Goal: Task Accomplishment & Management: Complete application form

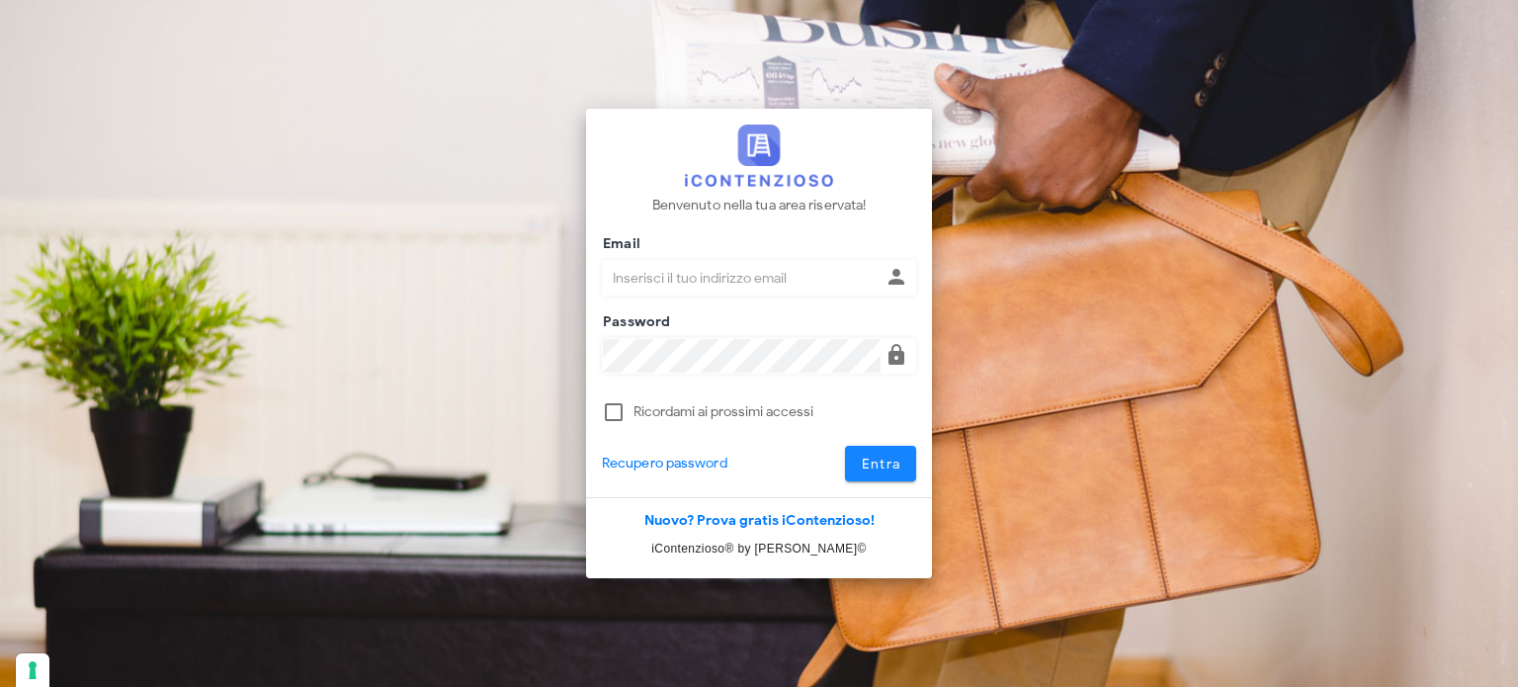
type input "avvocatobrunomaviglia@gmail.com"
click at [872, 470] on span "Entra" at bounding box center [881, 464] width 41 height 17
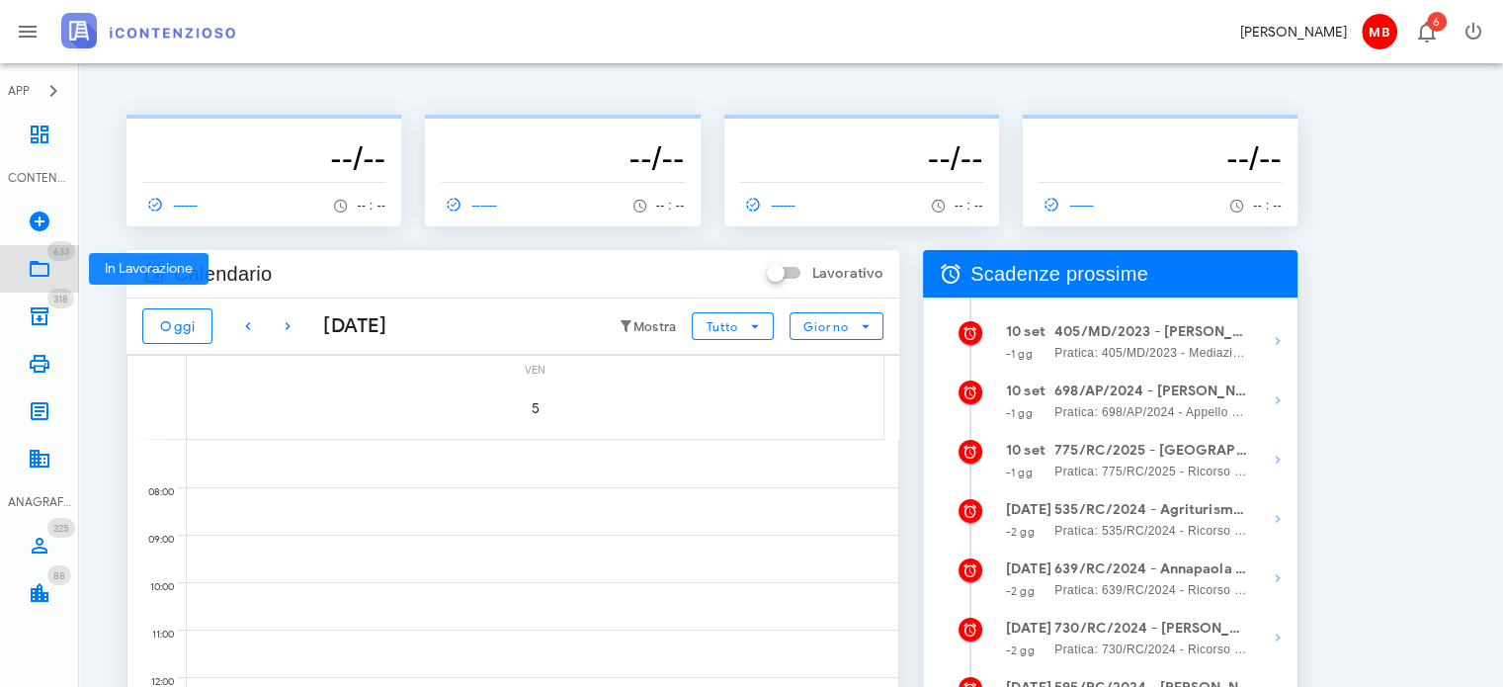
click at [48, 263] on icon at bounding box center [40, 269] width 24 height 24
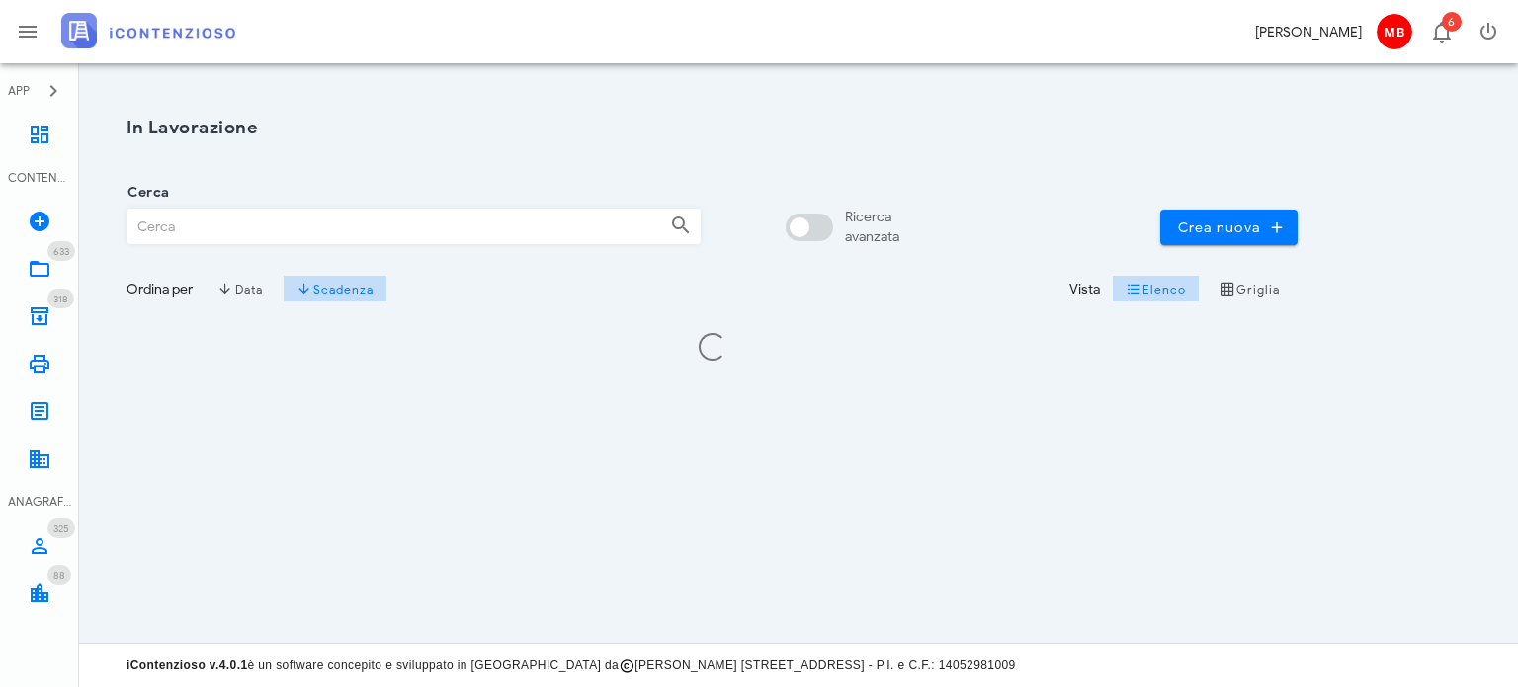
drag, startPoint x: 0, startPoint y: 0, endPoint x: 296, endPoint y: 240, distance: 381.5
click at [296, 240] on input "Cerca" at bounding box center [390, 227] width 527 height 34
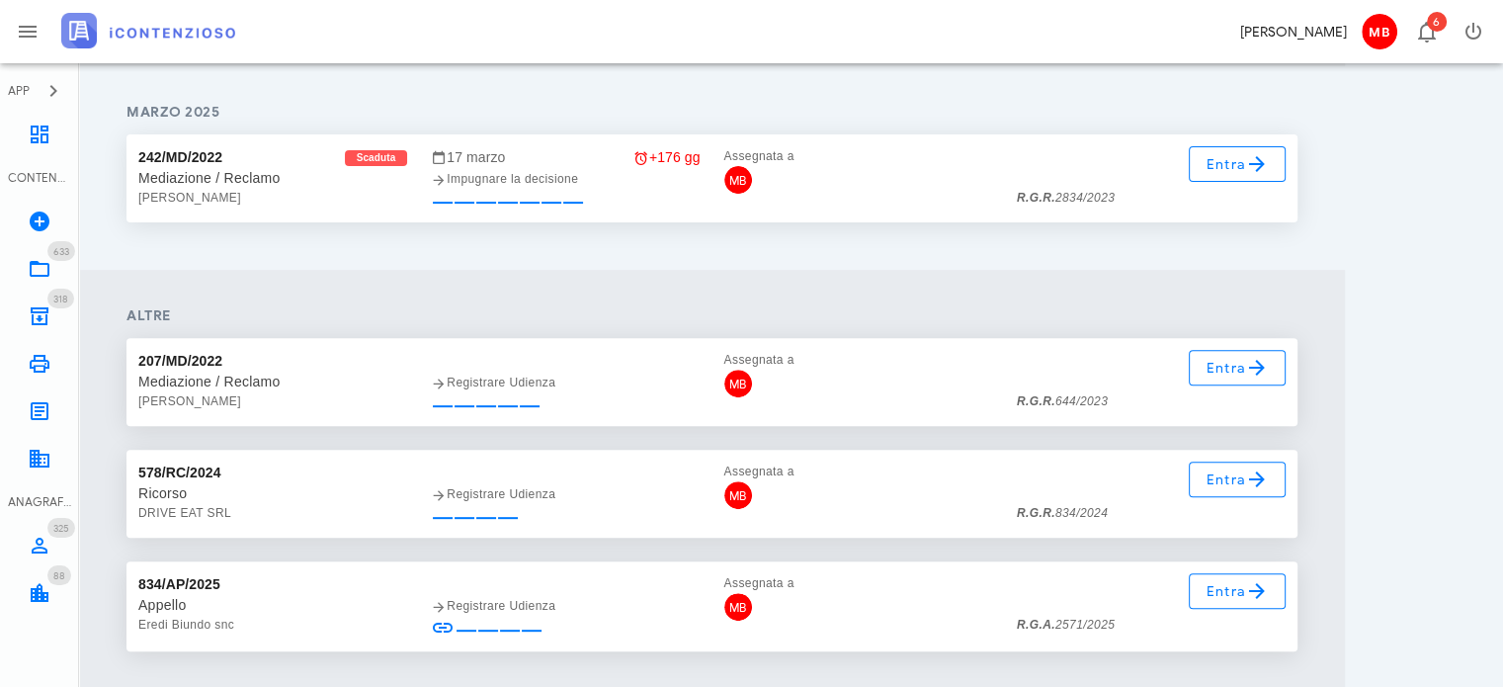
scroll to position [692, 0]
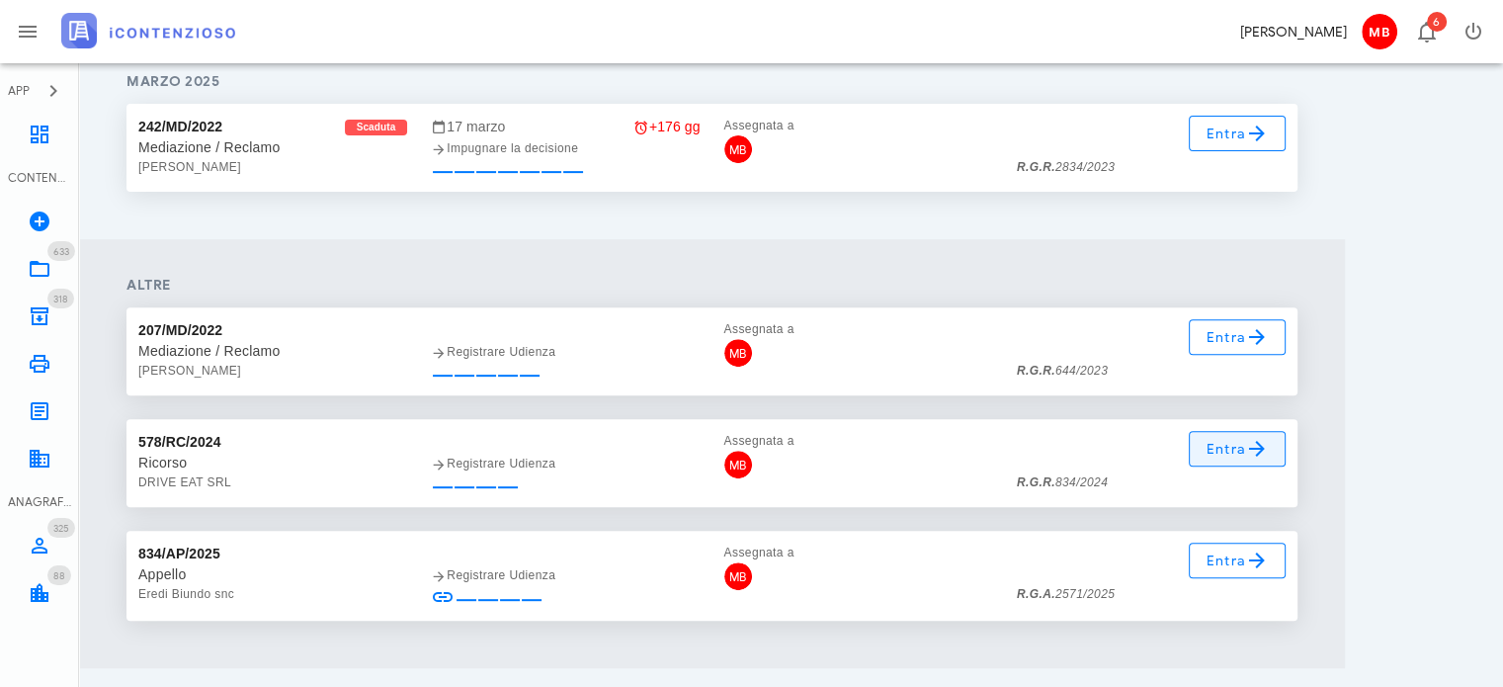
type input "834"
click at [1225, 454] on span "Entra" at bounding box center [1238, 449] width 64 height 24
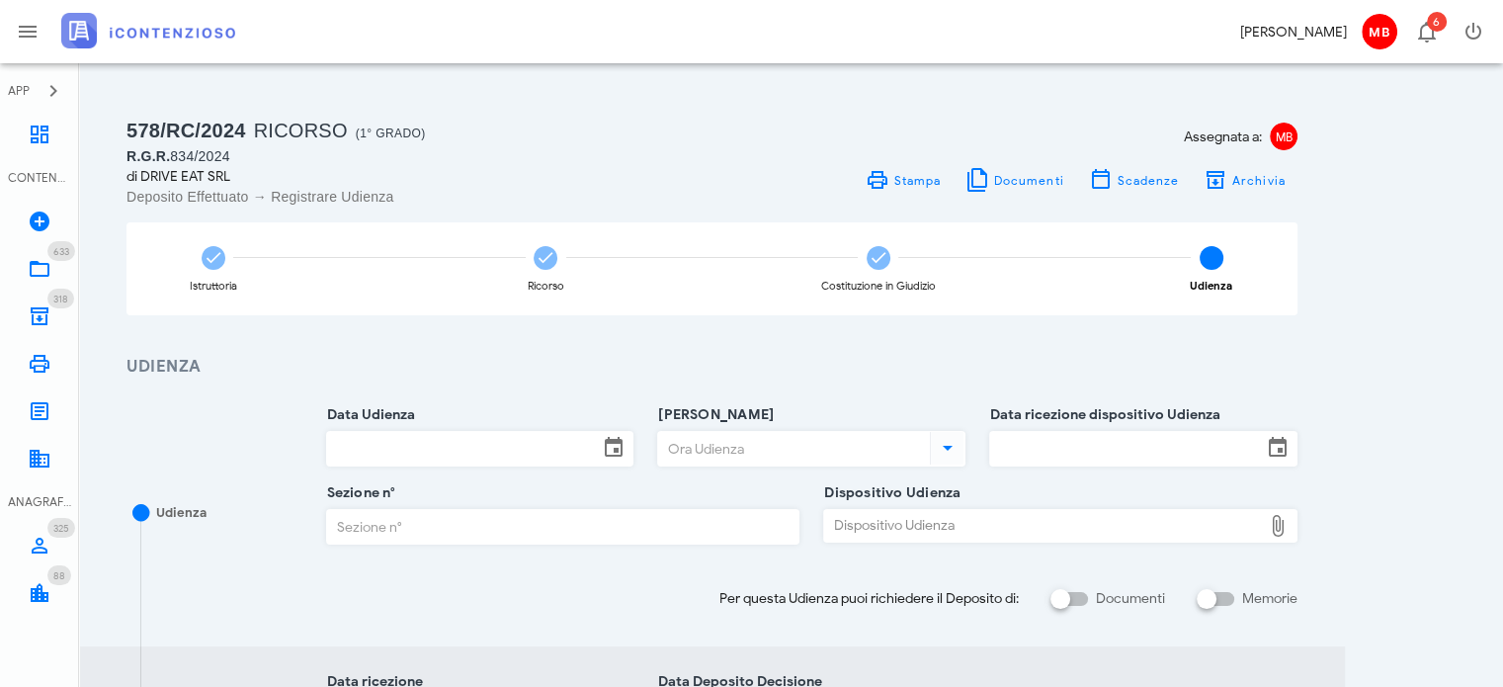
click at [882, 521] on div "Dispositivo Udienza" at bounding box center [1043, 526] width 438 height 32
type input "C:\fakepath\AvvTratt___834_2024.pdf"
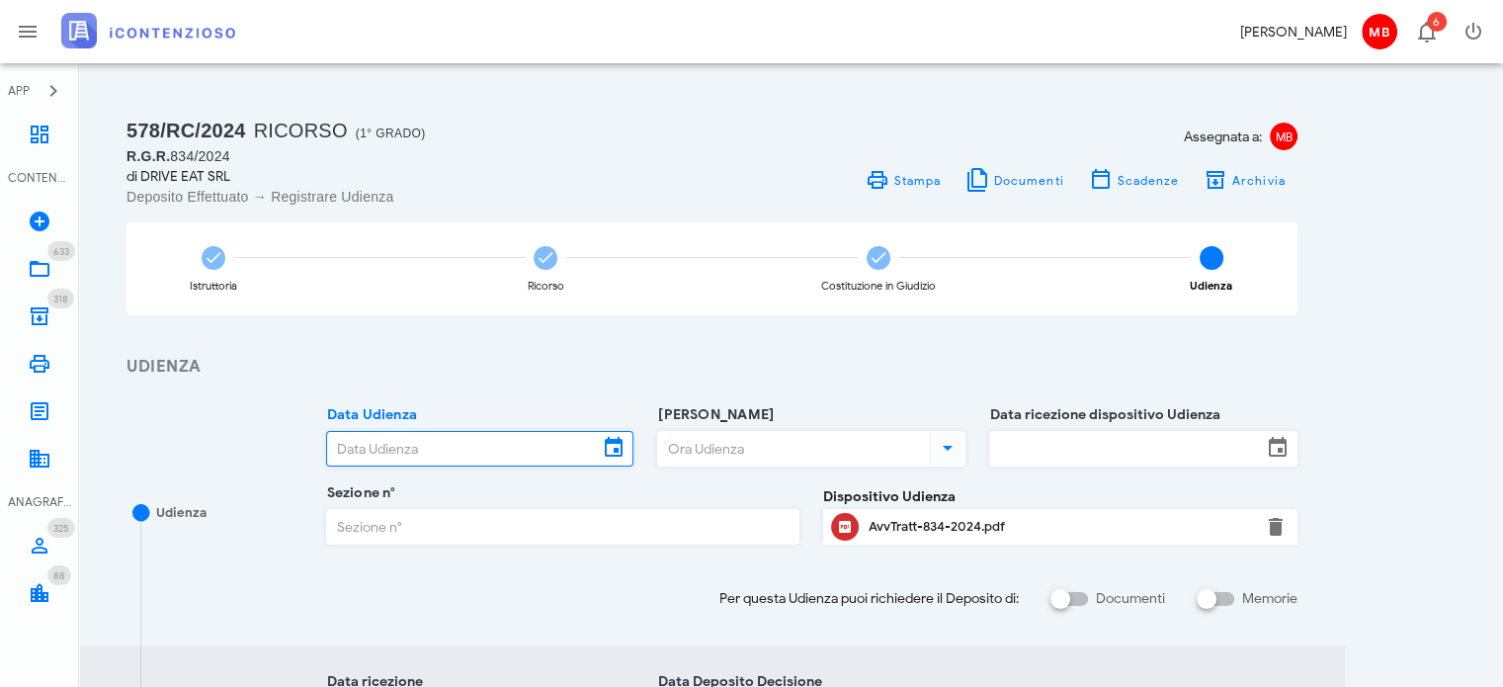
click at [542, 452] on input "Data Udienza" at bounding box center [463, 449] width 272 height 34
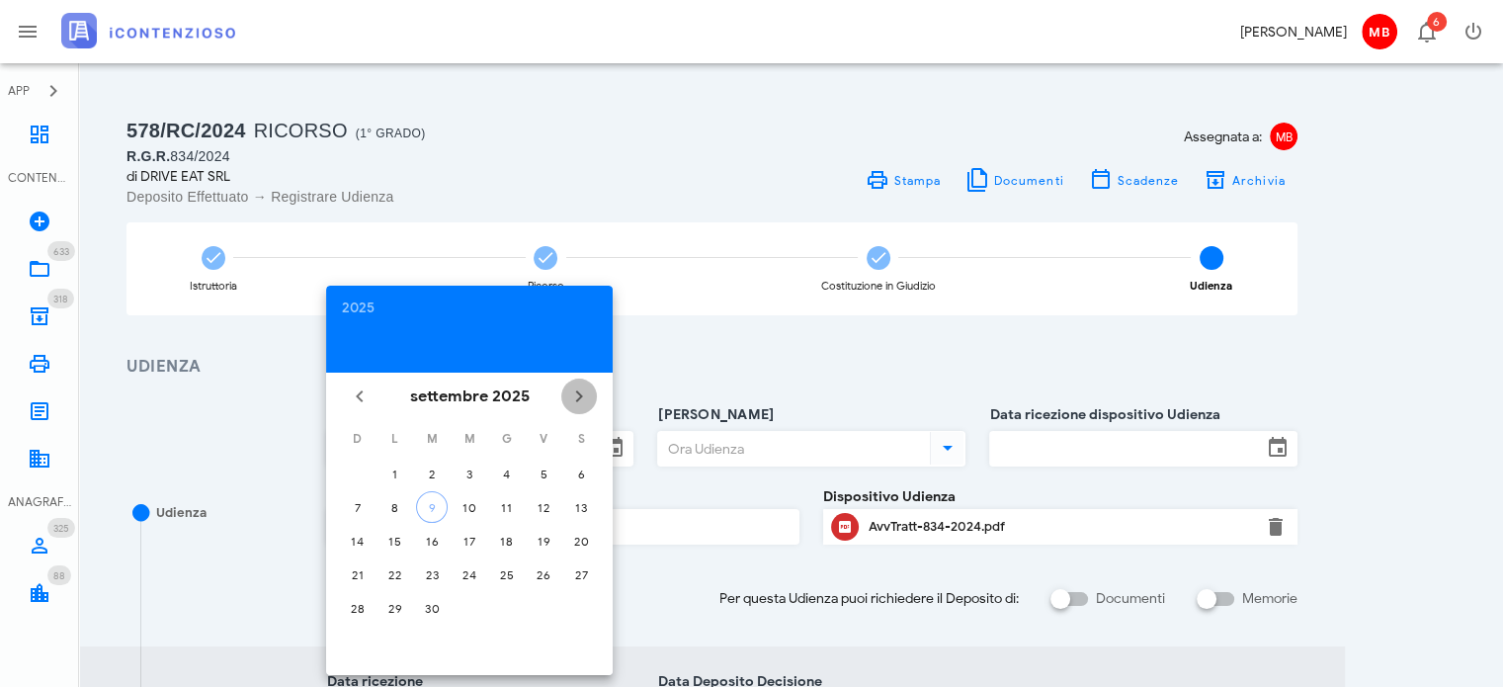
click at [575, 394] on icon "Il prossimo mese" at bounding box center [579, 396] width 24 height 24
click at [393, 534] on div "10" at bounding box center [396, 541] width 32 height 15
type input "10/11/2025"
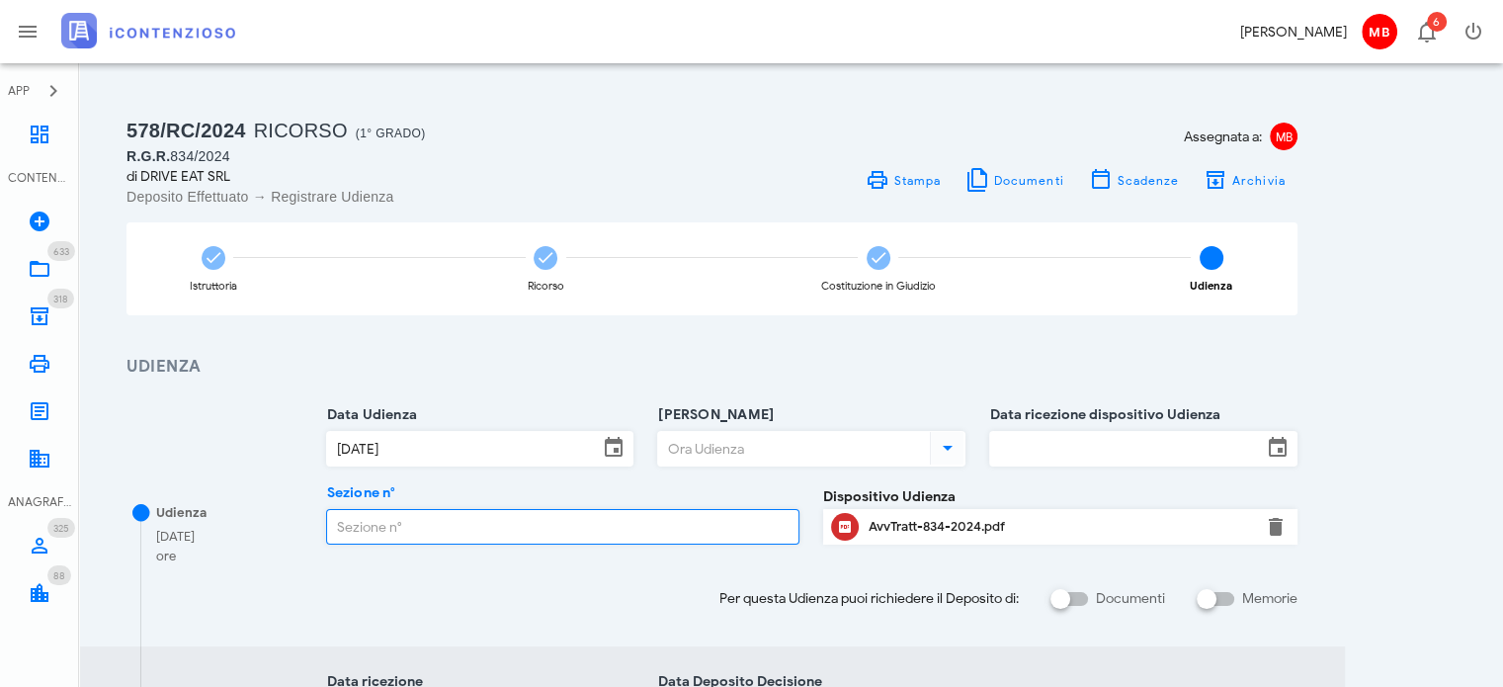
click at [565, 516] on input "Sezione n°" at bounding box center [563, 527] width 472 height 34
type input "2"
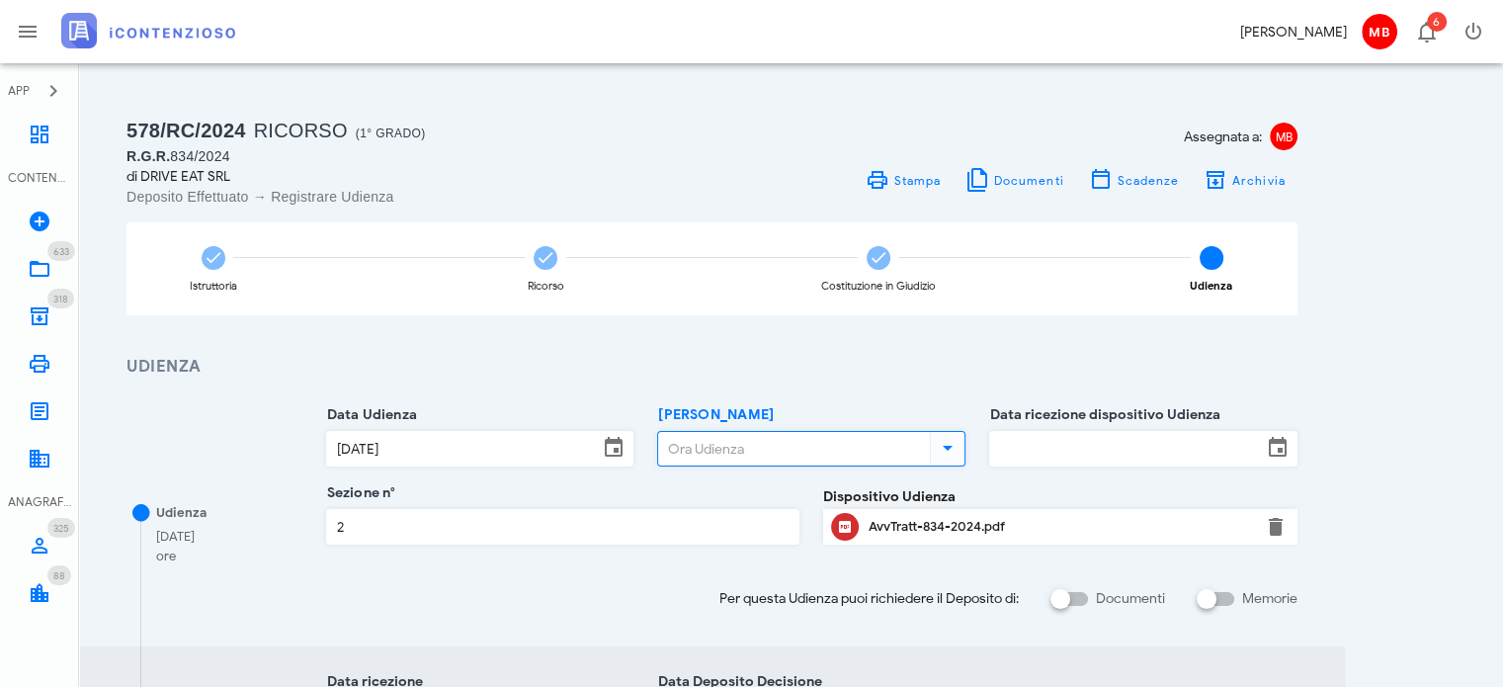
click at [694, 446] on input "Ora Udienza" at bounding box center [792, 449] width 268 height 34
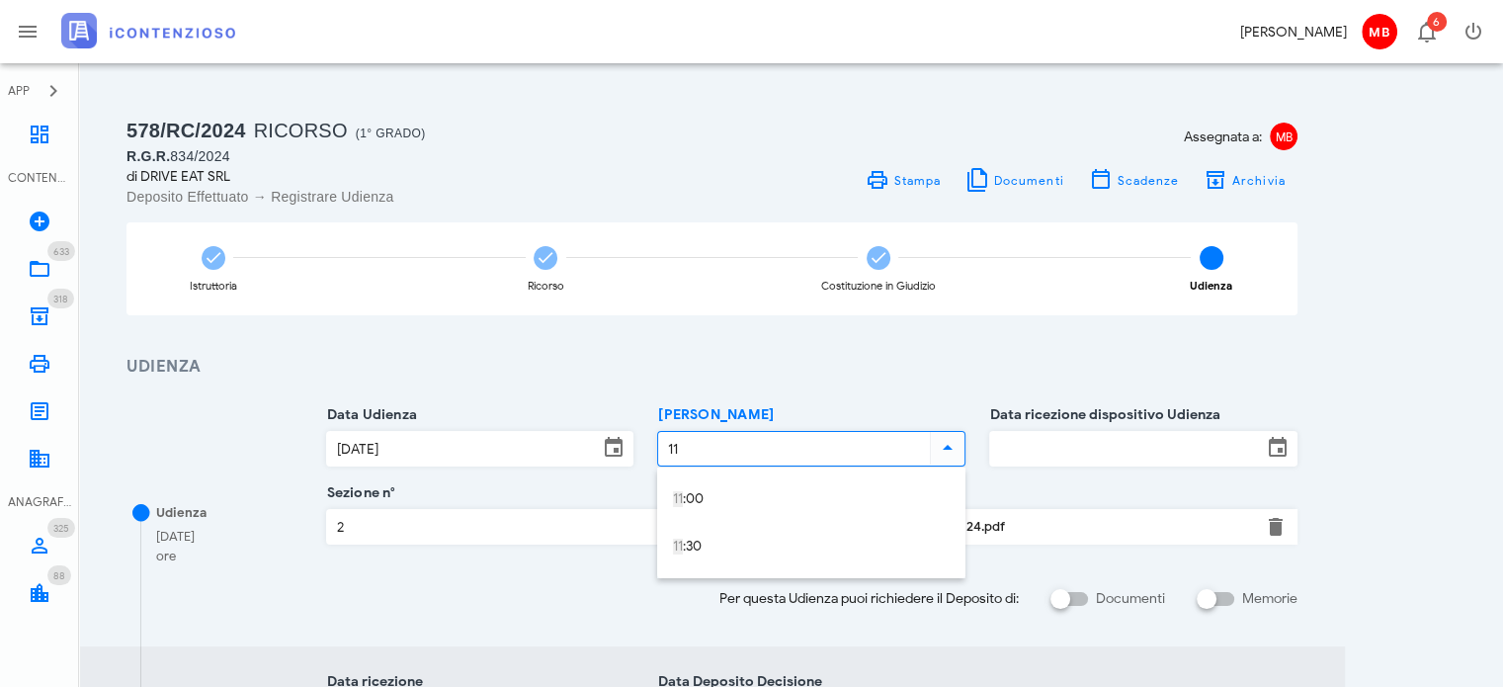
click at [1036, 488] on div "Data ricezione dispositivo Udienza" at bounding box center [1143, 462] width 308 height 62
type input "10:00"
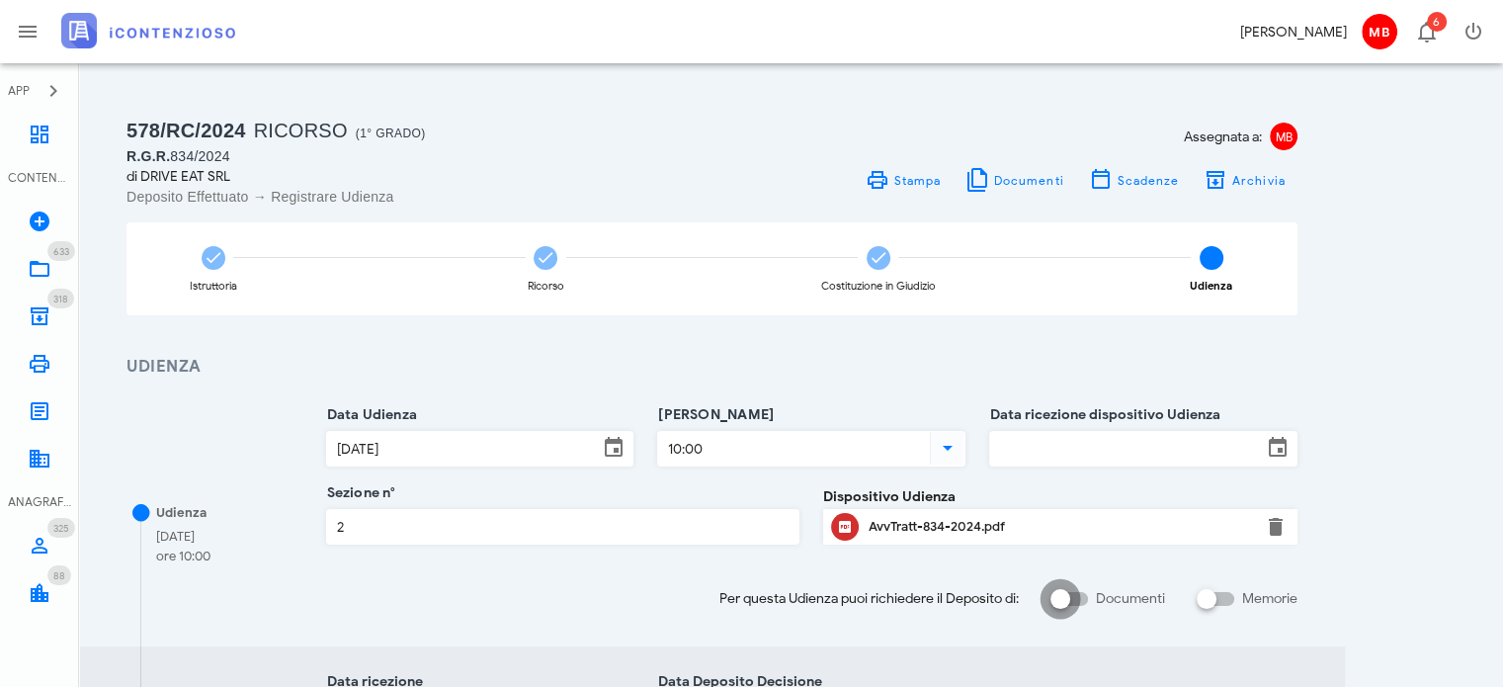
click at [1053, 597] on div at bounding box center [1061, 599] width 34 height 34
checkbox input "true"
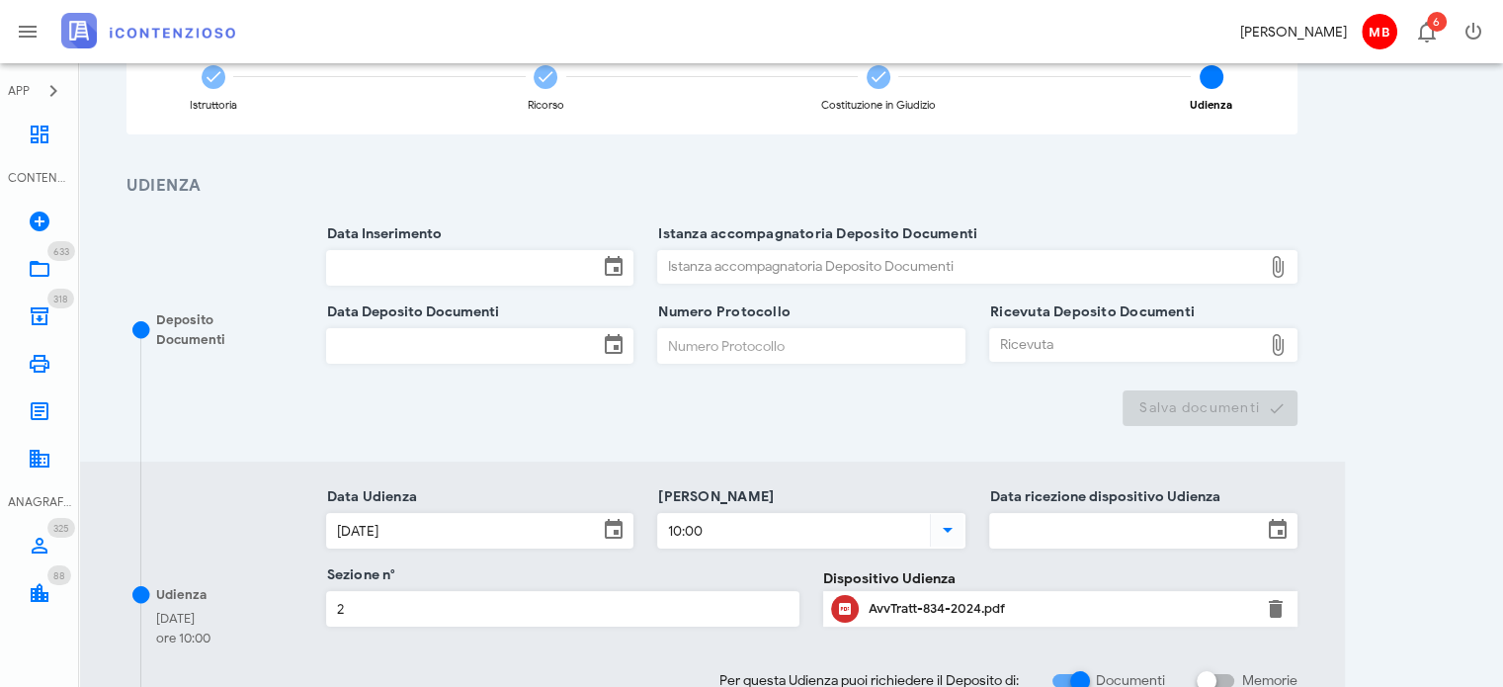
scroll to position [296, 0]
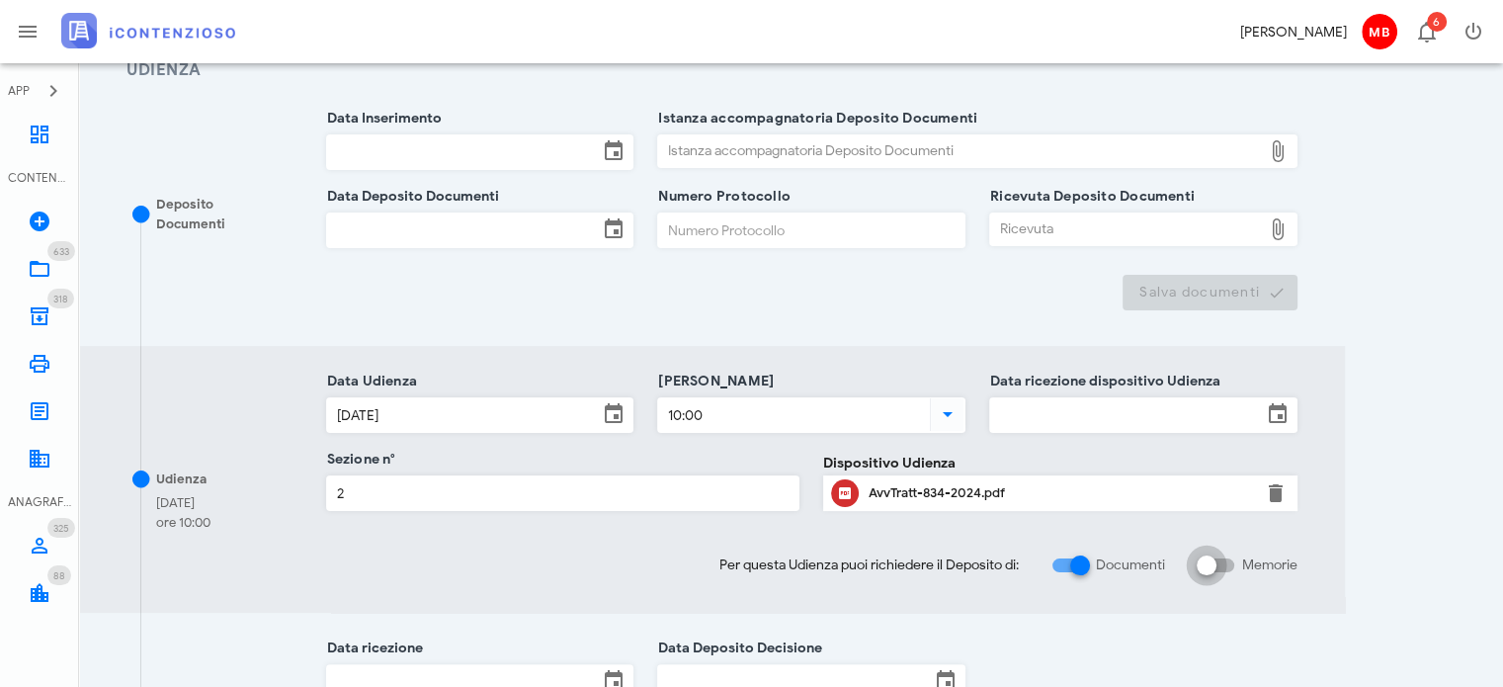
click at [1213, 560] on div at bounding box center [1207, 566] width 34 height 34
checkbox input "true"
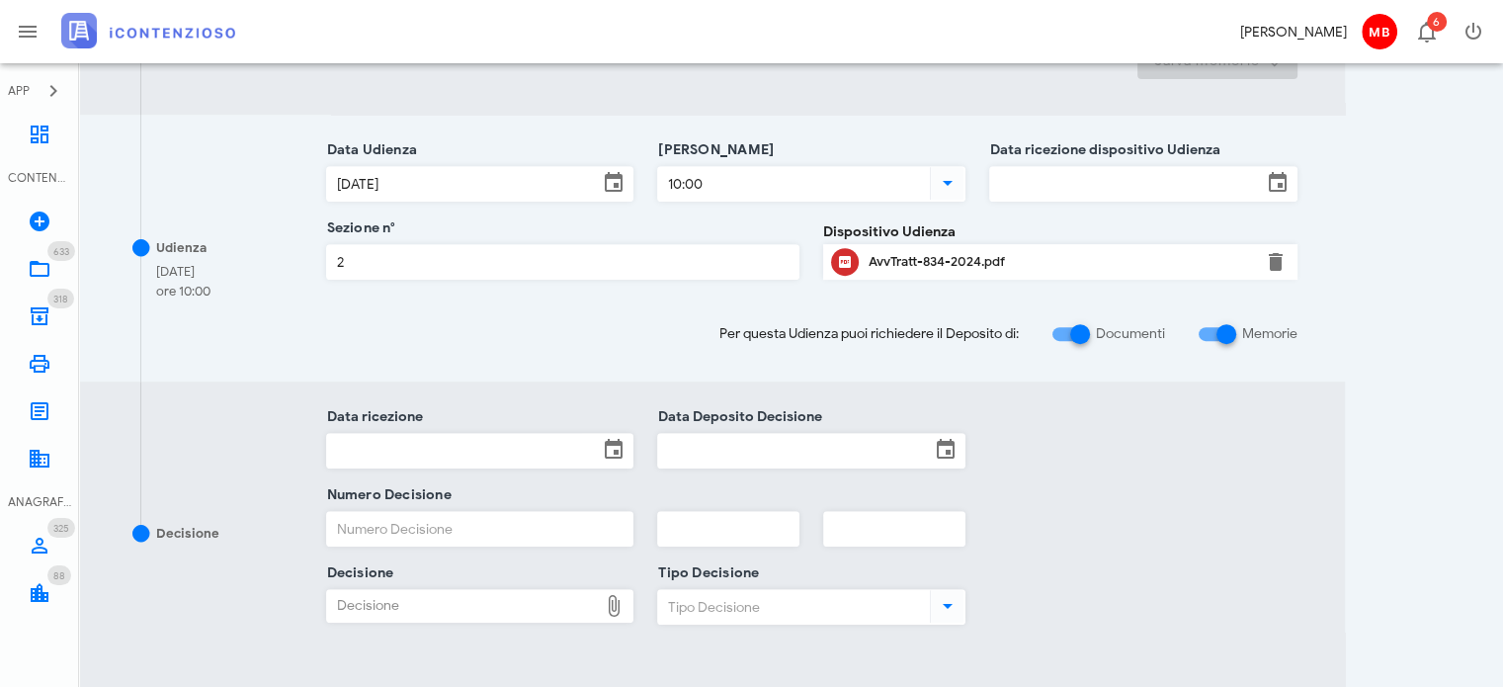
scroll to position [988, 0]
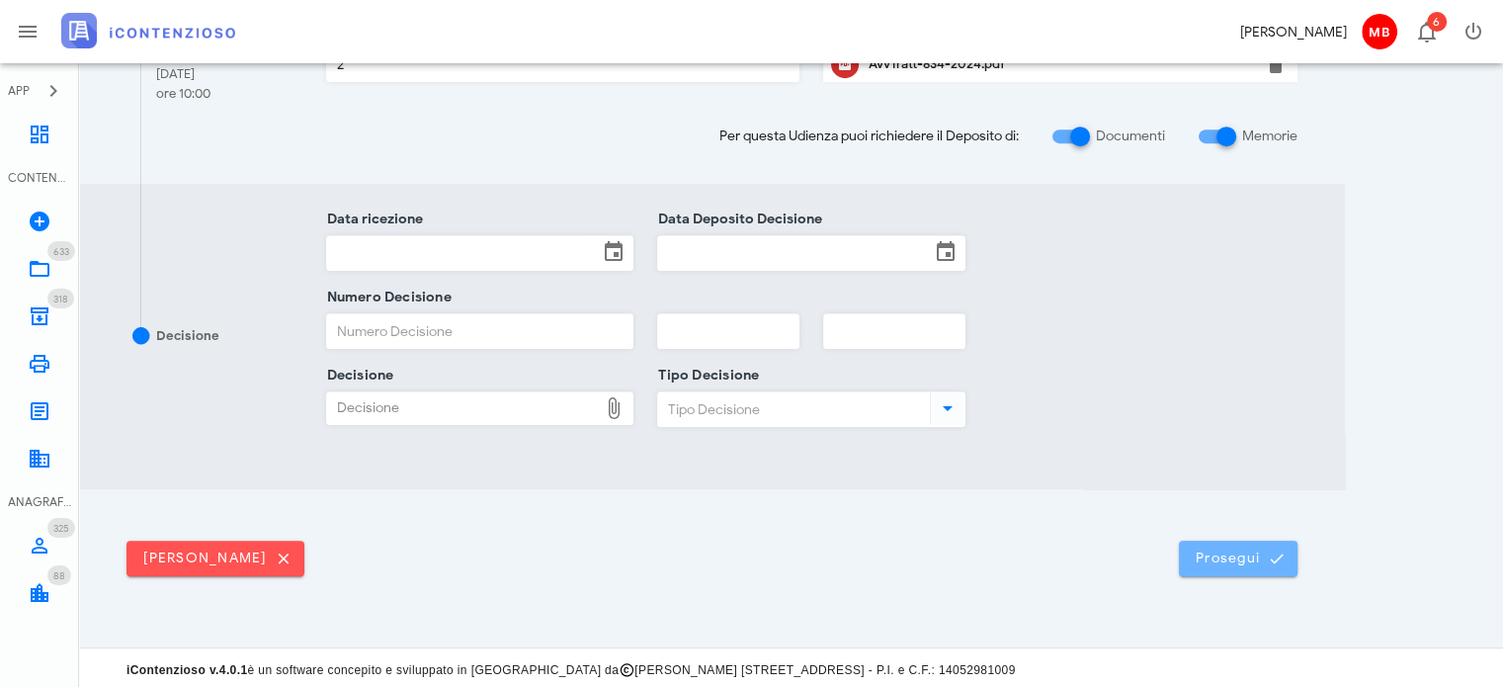
click at [1215, 549] on span "Prosegui" at bounding box center [1238, 558] width 87 height 18
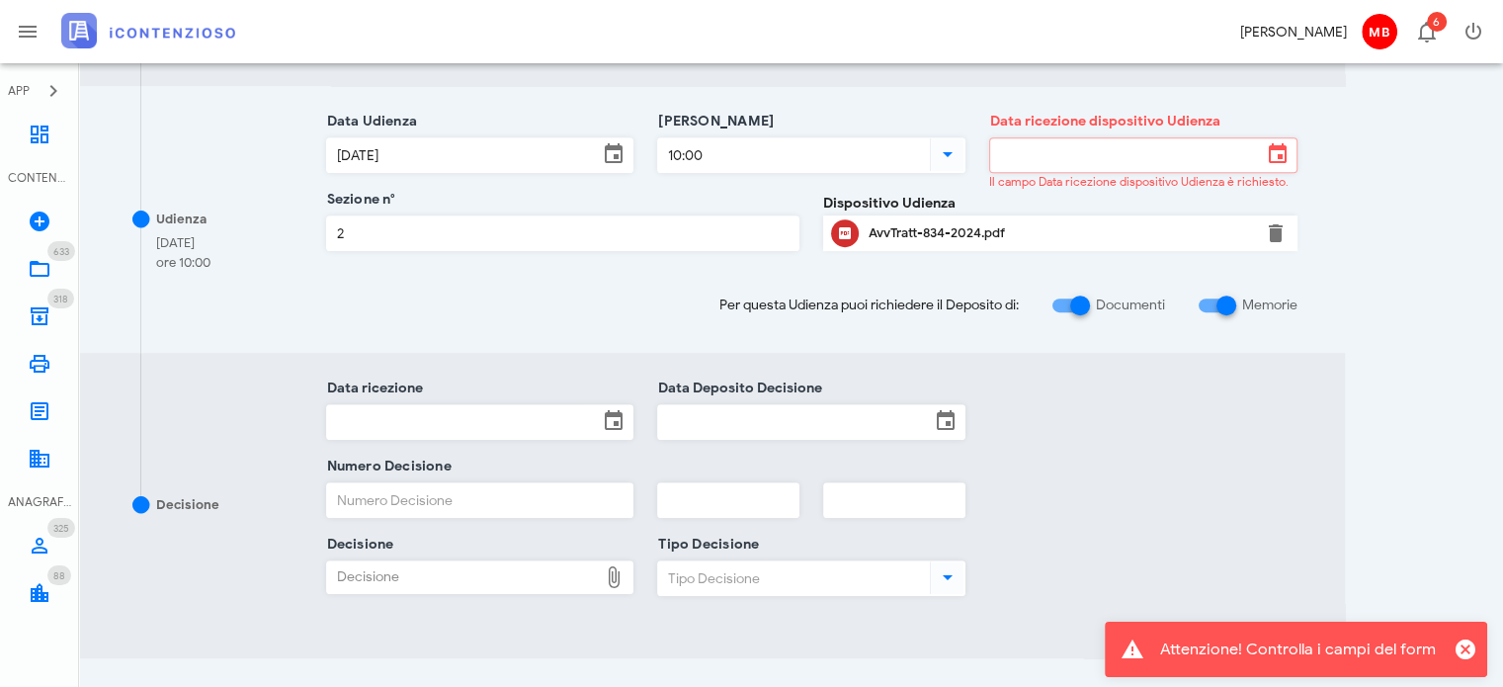
scroll to position [791, 0]
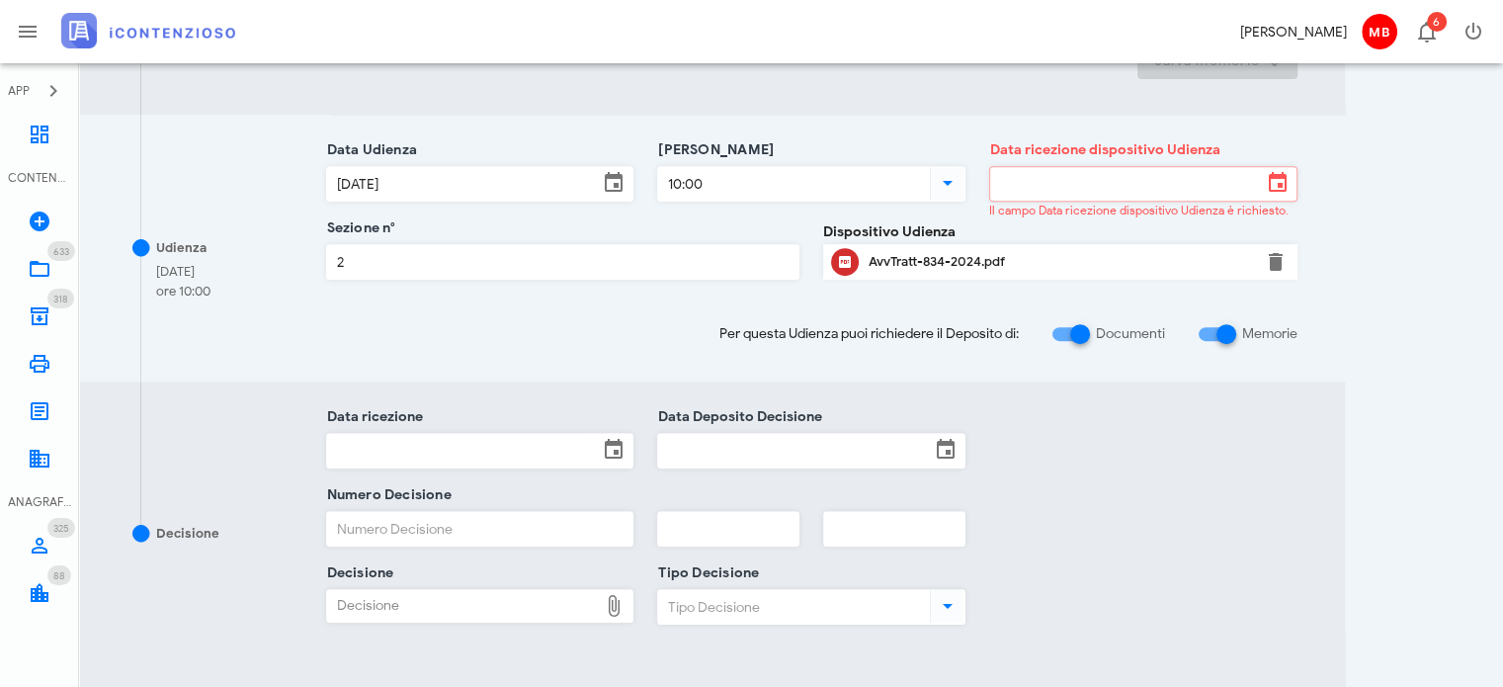
click at [1048, 169] on input "Data ricezione dispositivo Udienza" at bounding box center [1126, 184] width 272 height 34
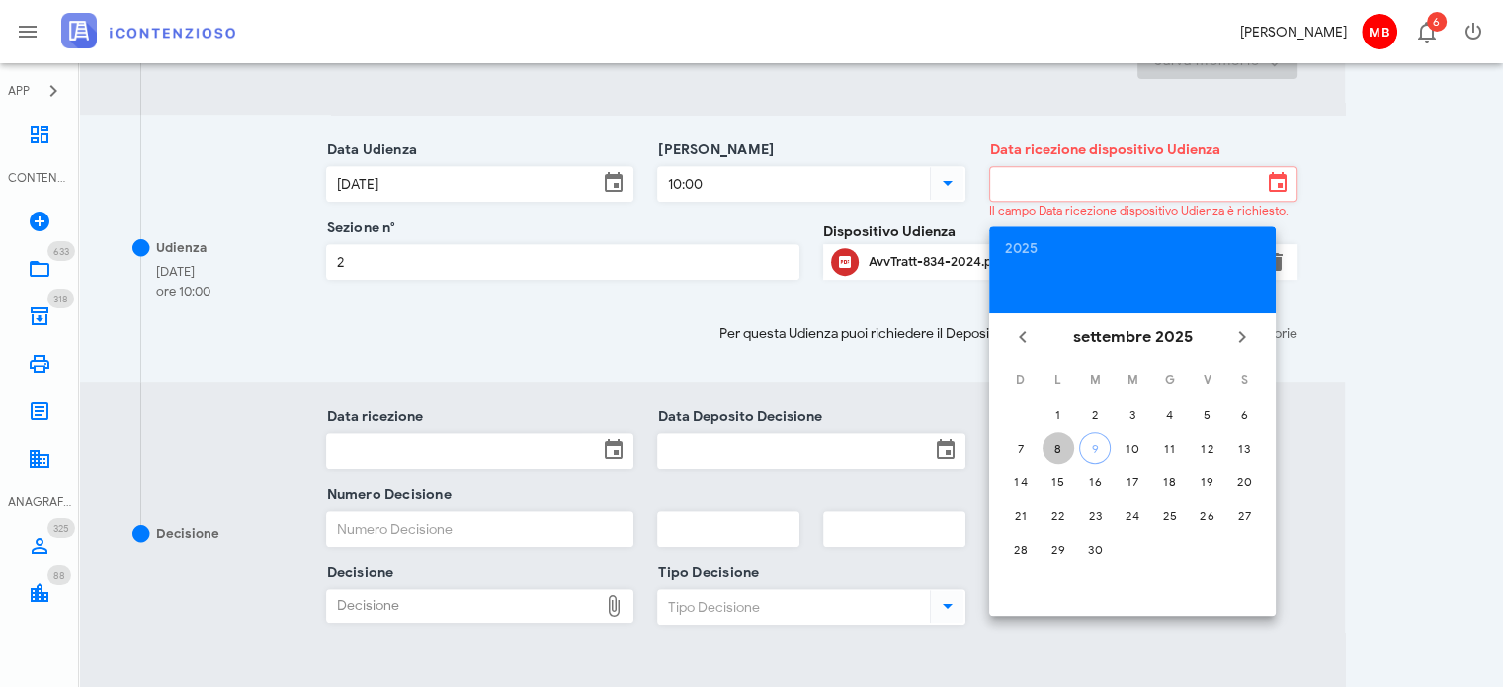
click at [1063, 441] on div "8" at bounding box center [1059, 448] width 32 height 15
type input "08/09/2025"
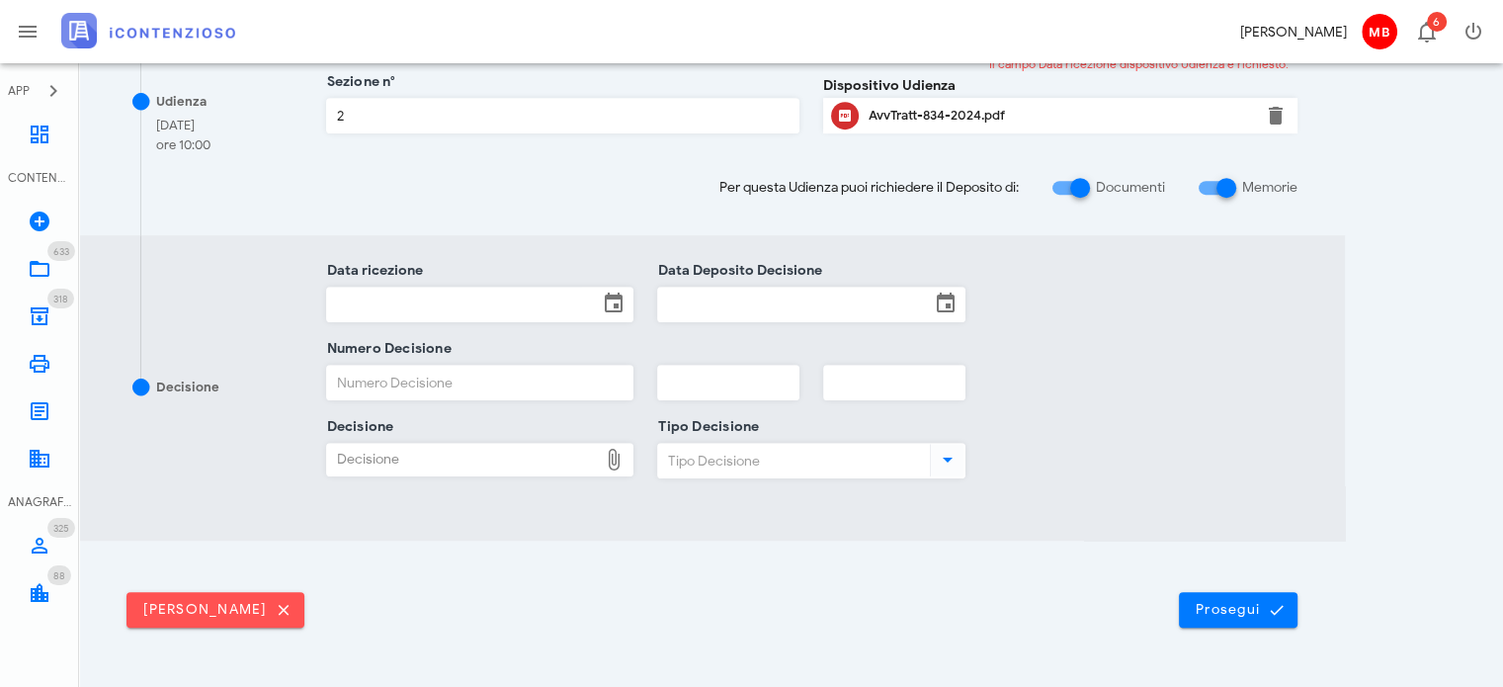
scroll to position [988, 0]
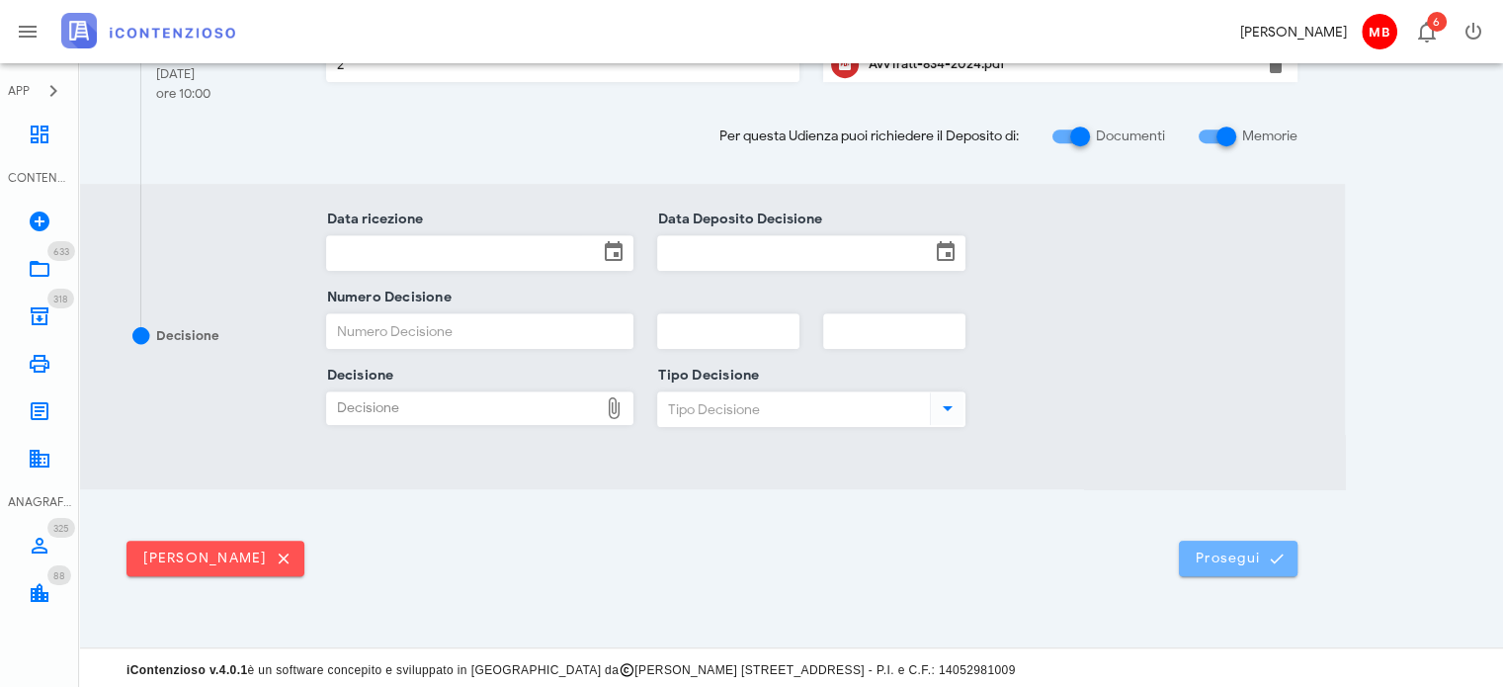
click at [1208, 564] on button "Prosegui" at bounding box center [1238, 559] width 119 height 36
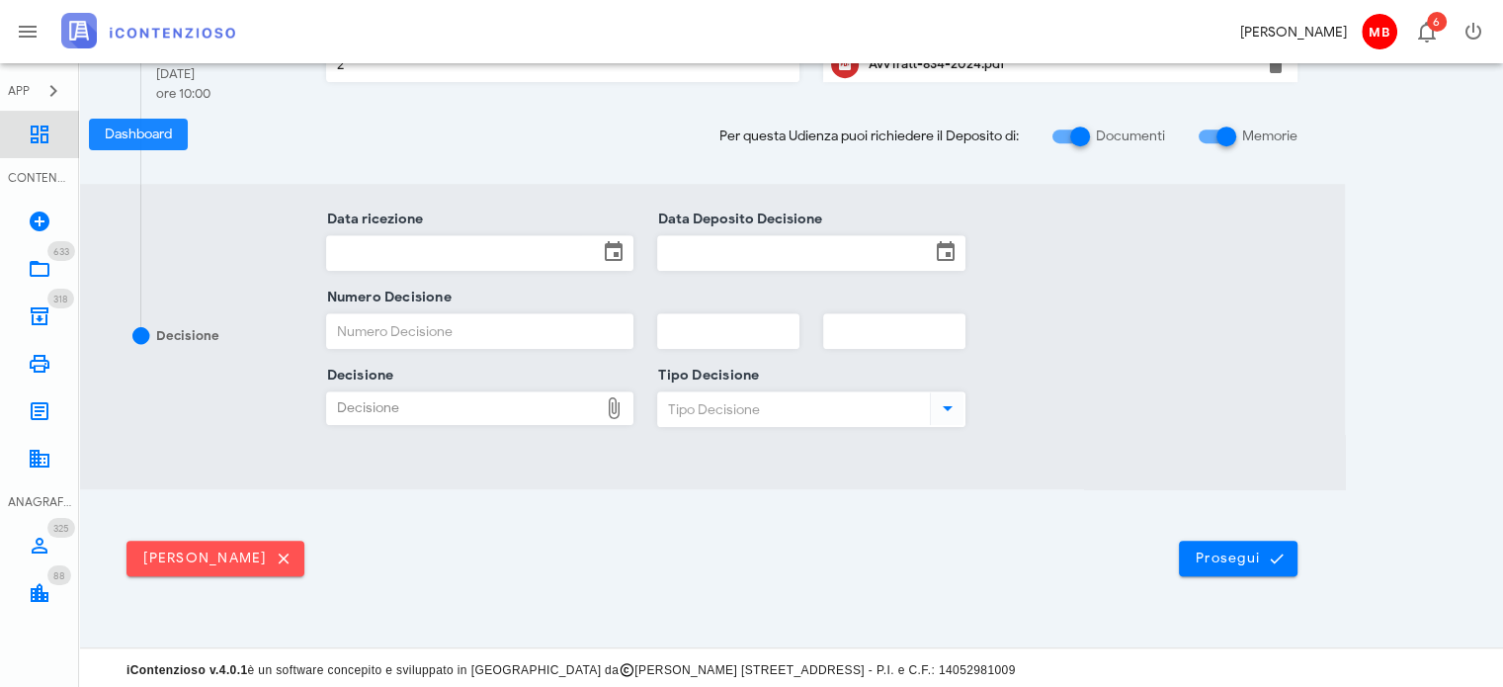
click at [37, 130] on icon at bounding box center [40, 135] width 24 height 24
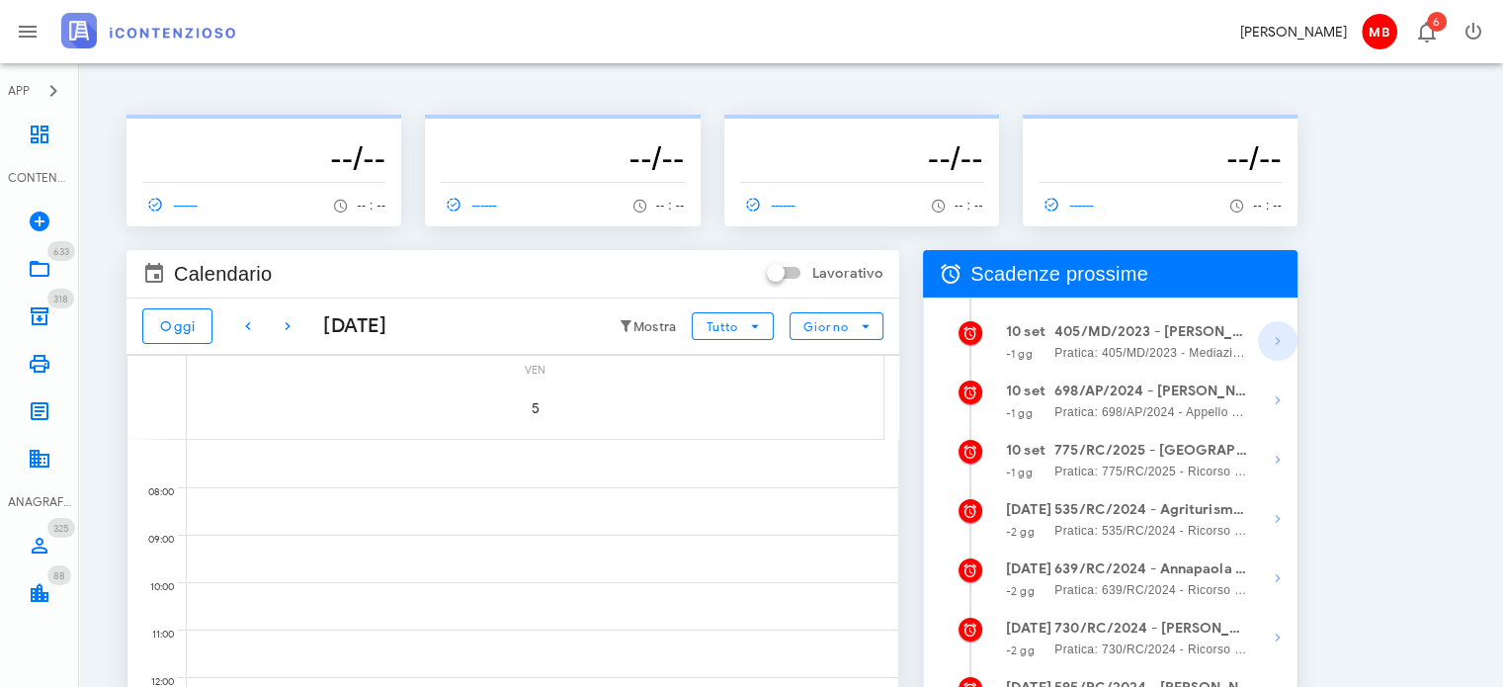
click at [1272, 331] on icon "button" at bounding box center [1278, 341] width 24 height 24
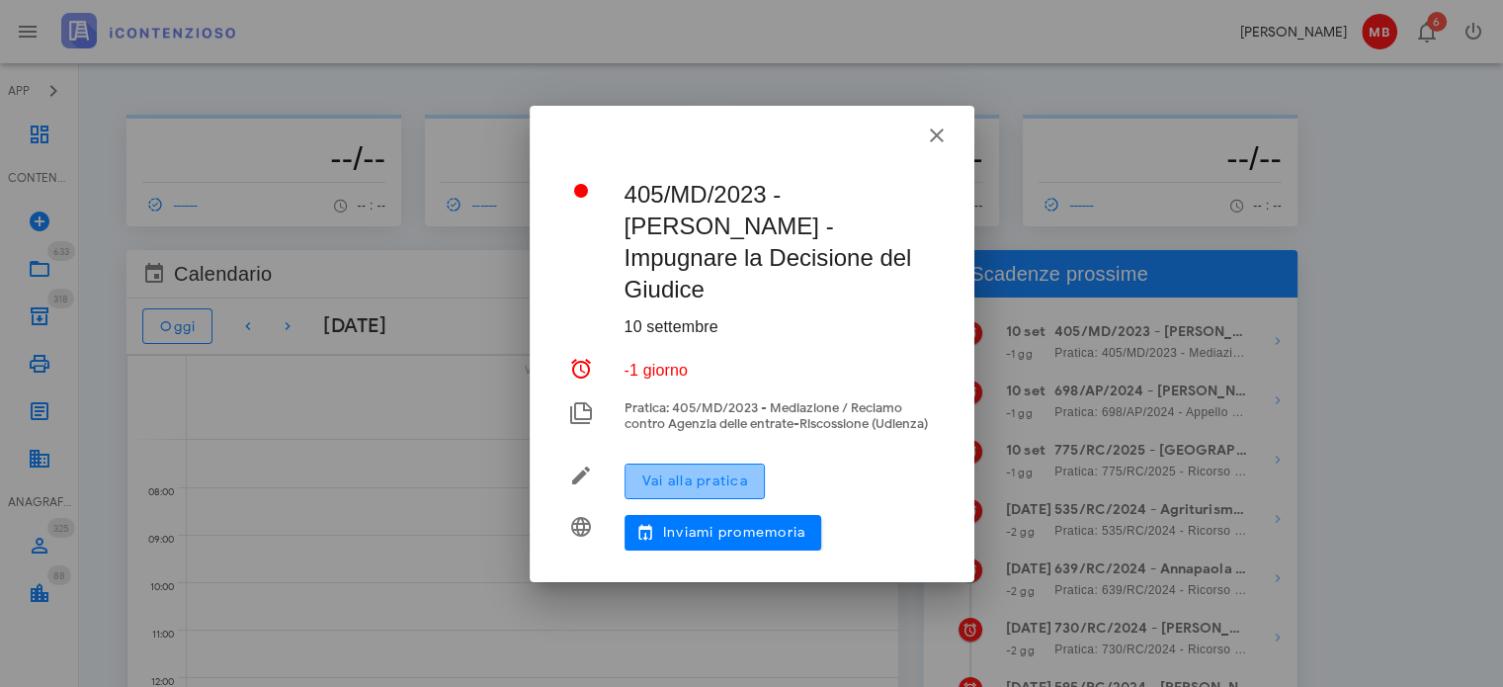
click at [728, 484] on span "Vai alla pratica" at bounding box center [694, 480] width 107 height 17
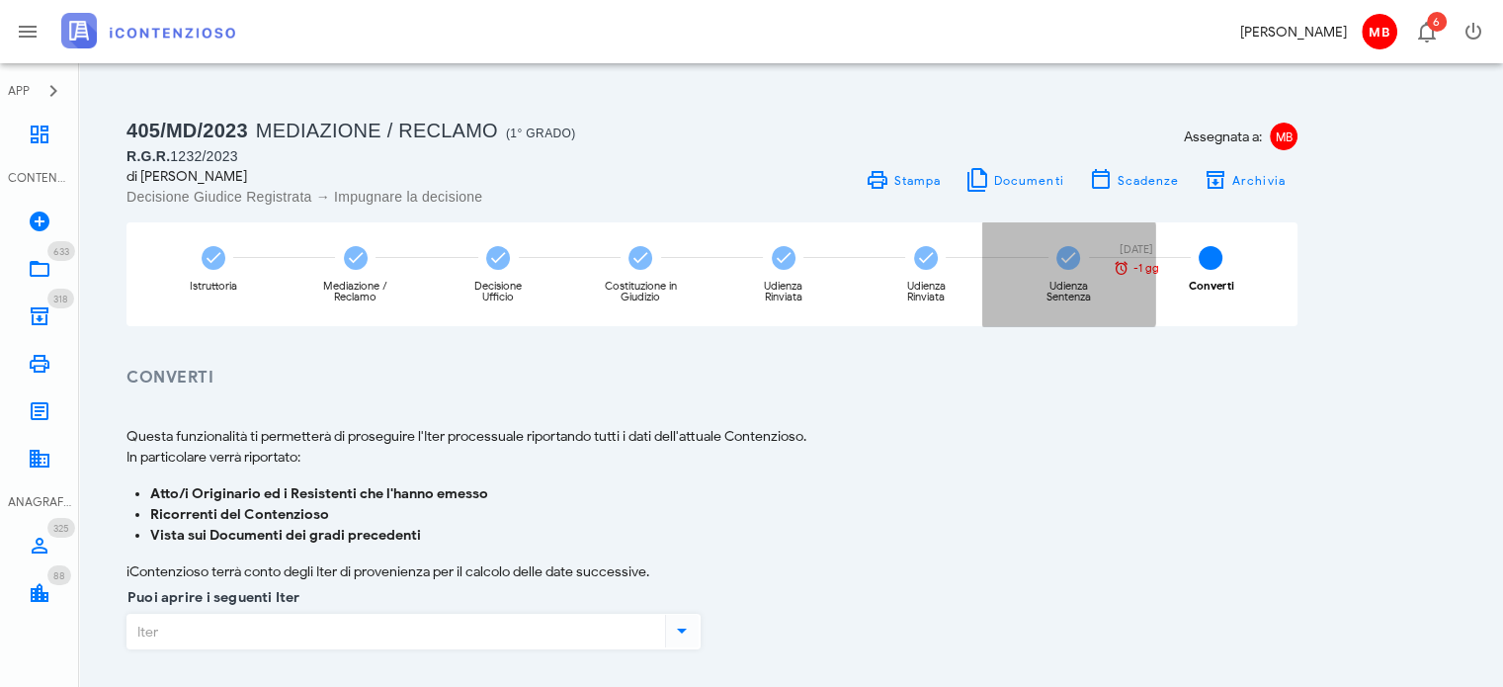
click at [1067, 281] on div "Udienza Sentenza" at bounding box center [1069, 292] width 74 height 22
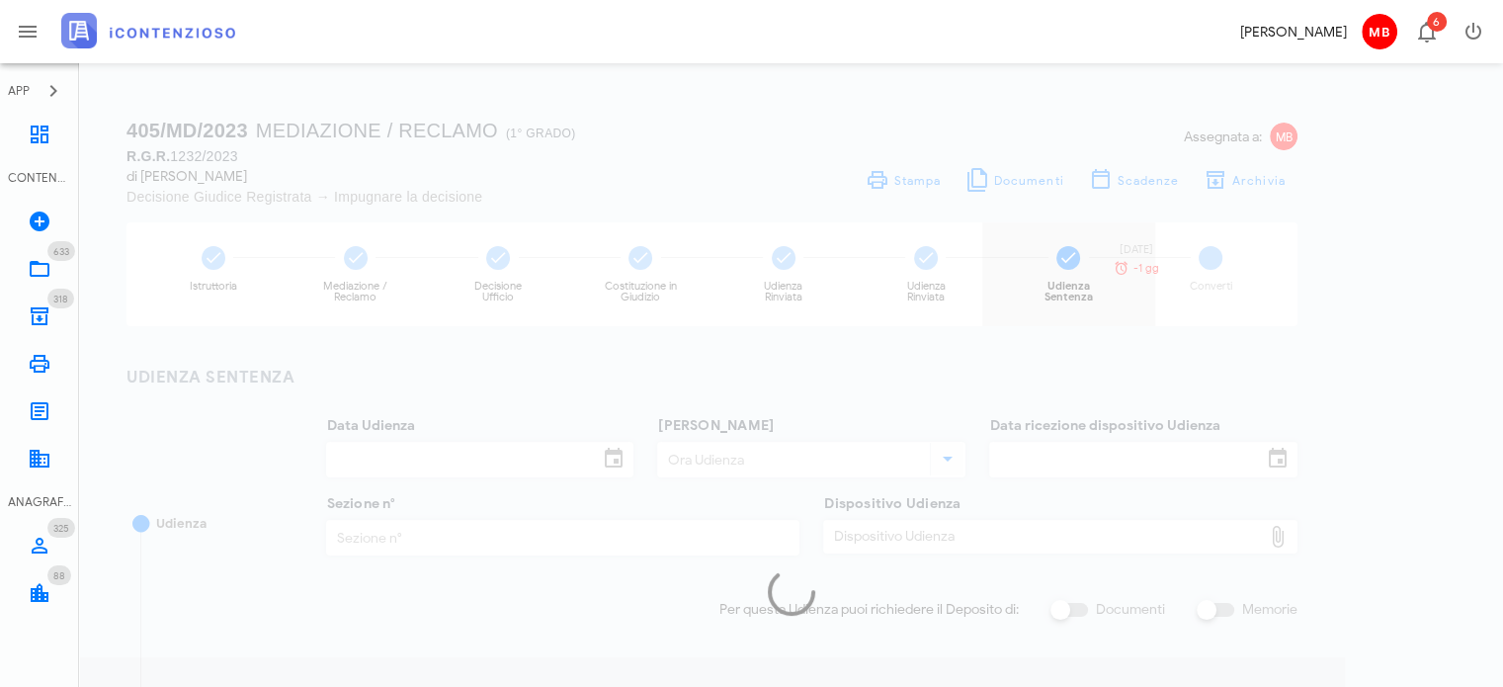
type input "21/01/2025"
type input "09:00"
type input "12/12/2024"
type input "1"
type input "10/02/2025"
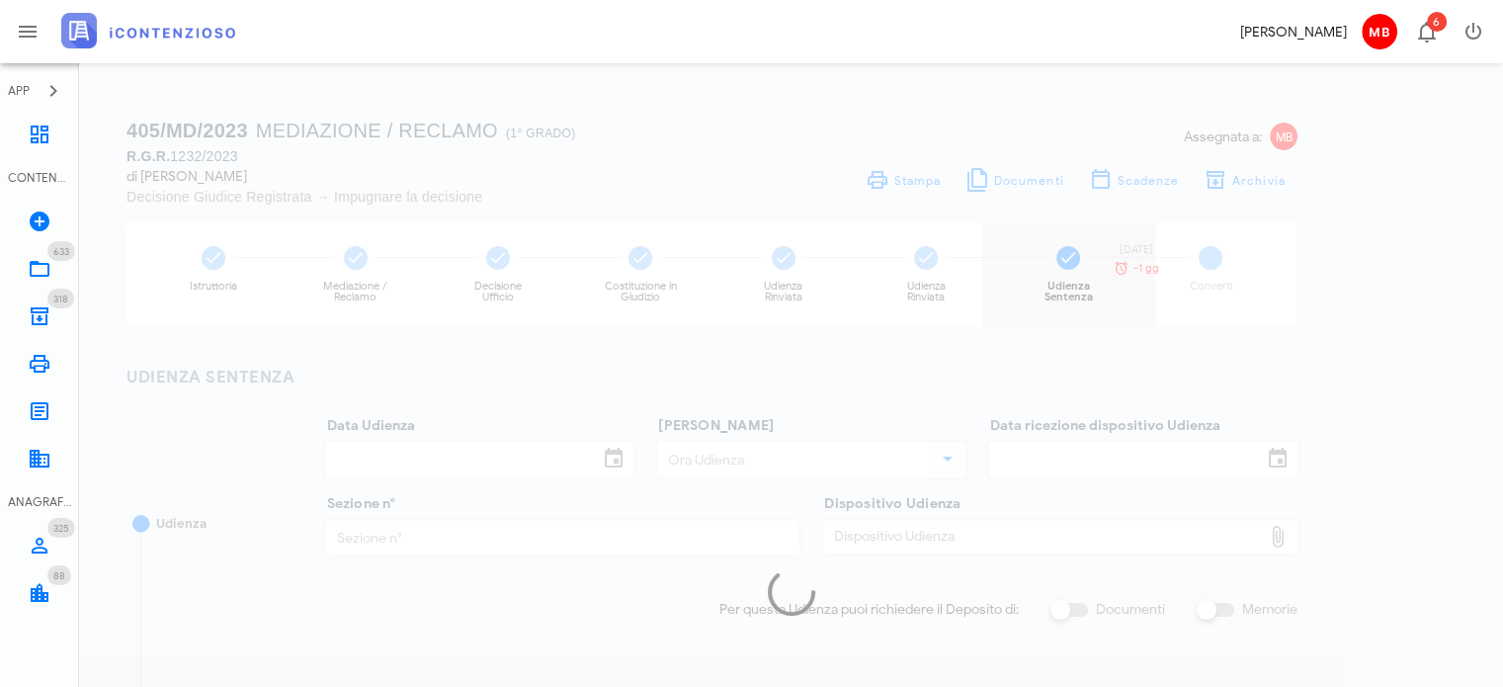
type input "10/02/2025"
type input "74"
type input "2025"
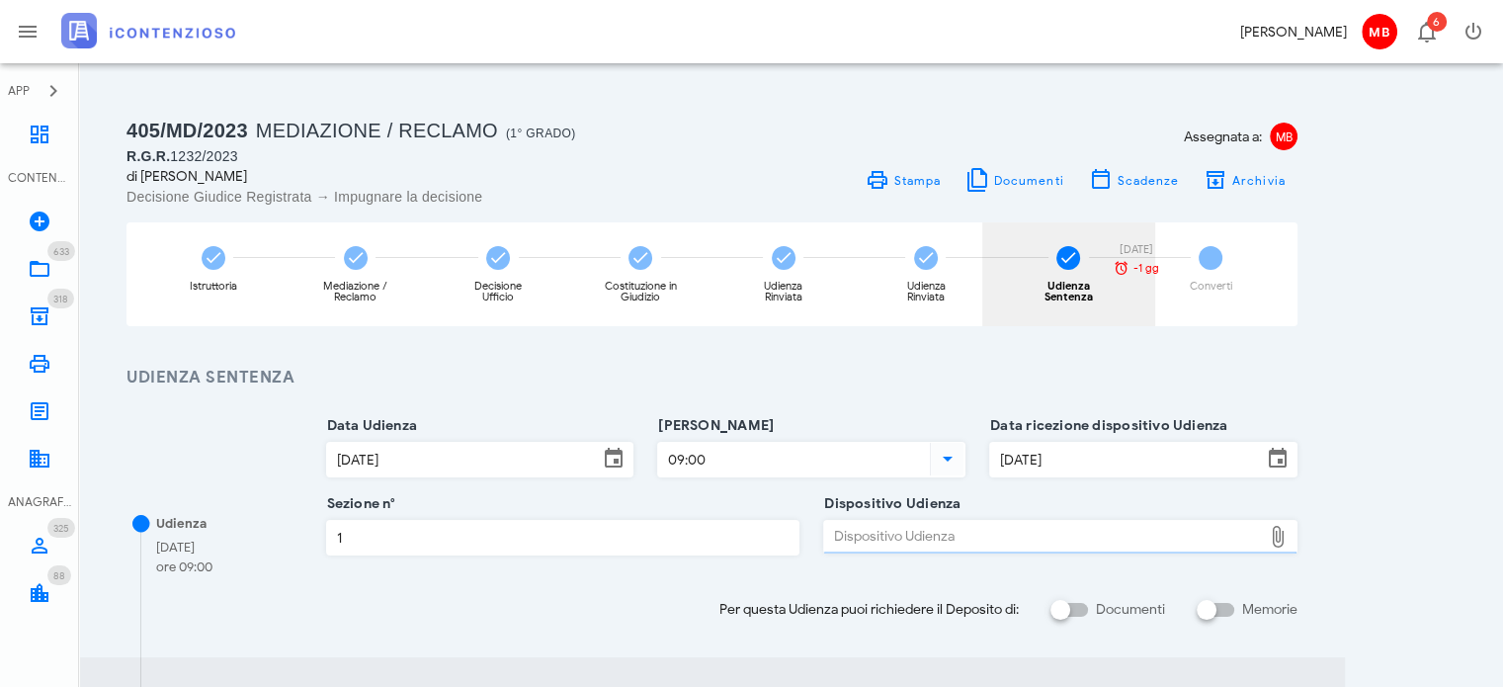
type input "Sentenza"
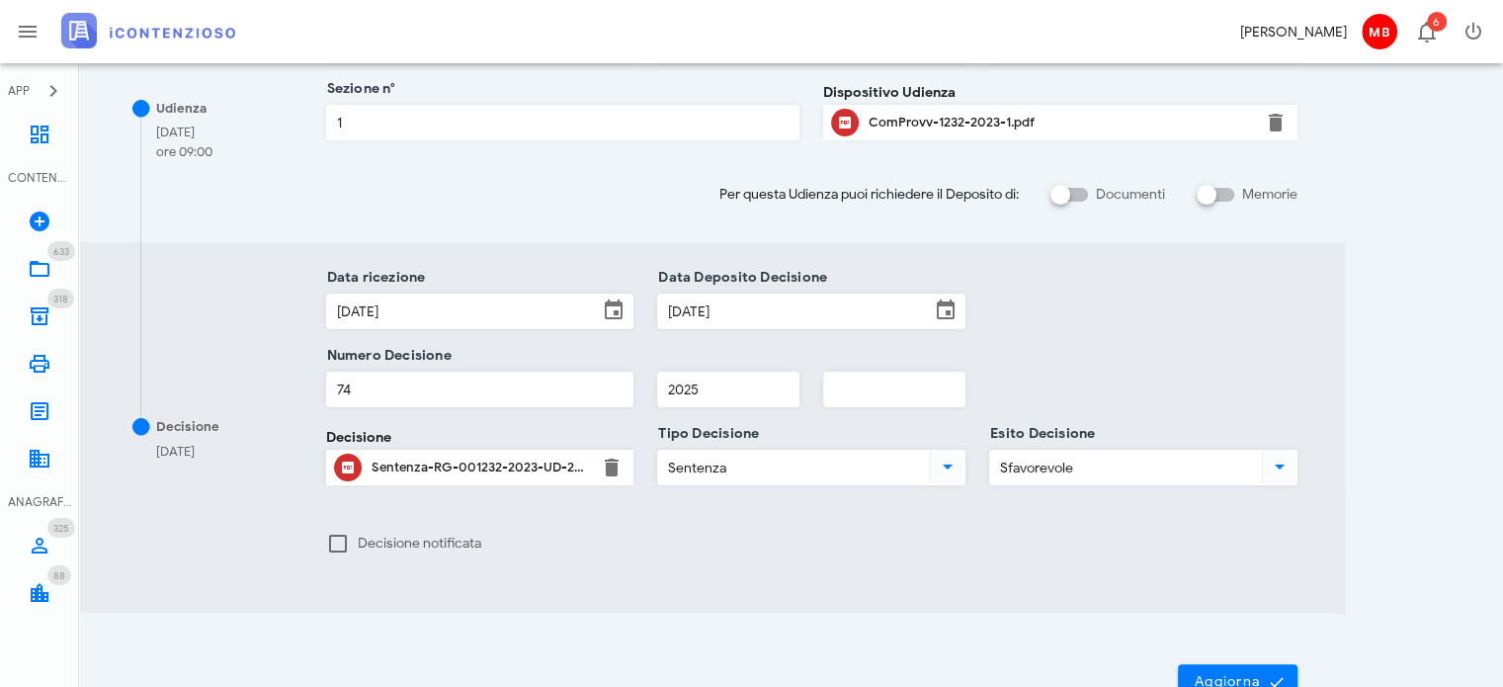
scroll to position [494, 0]
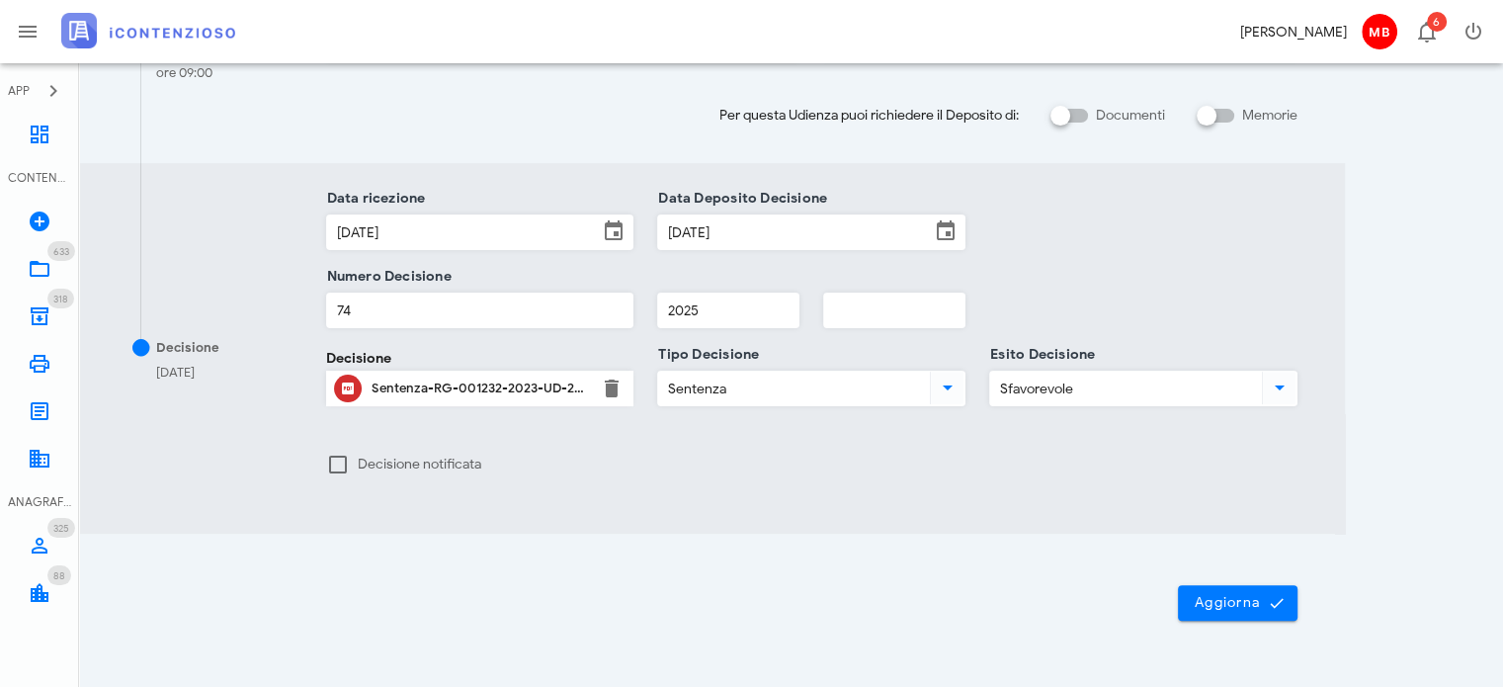
click at [515, 380] on div "Sentenza-RG-001232-2023-UD-21012025.pdf" at bounding box center [480, 388] width 217 height 16
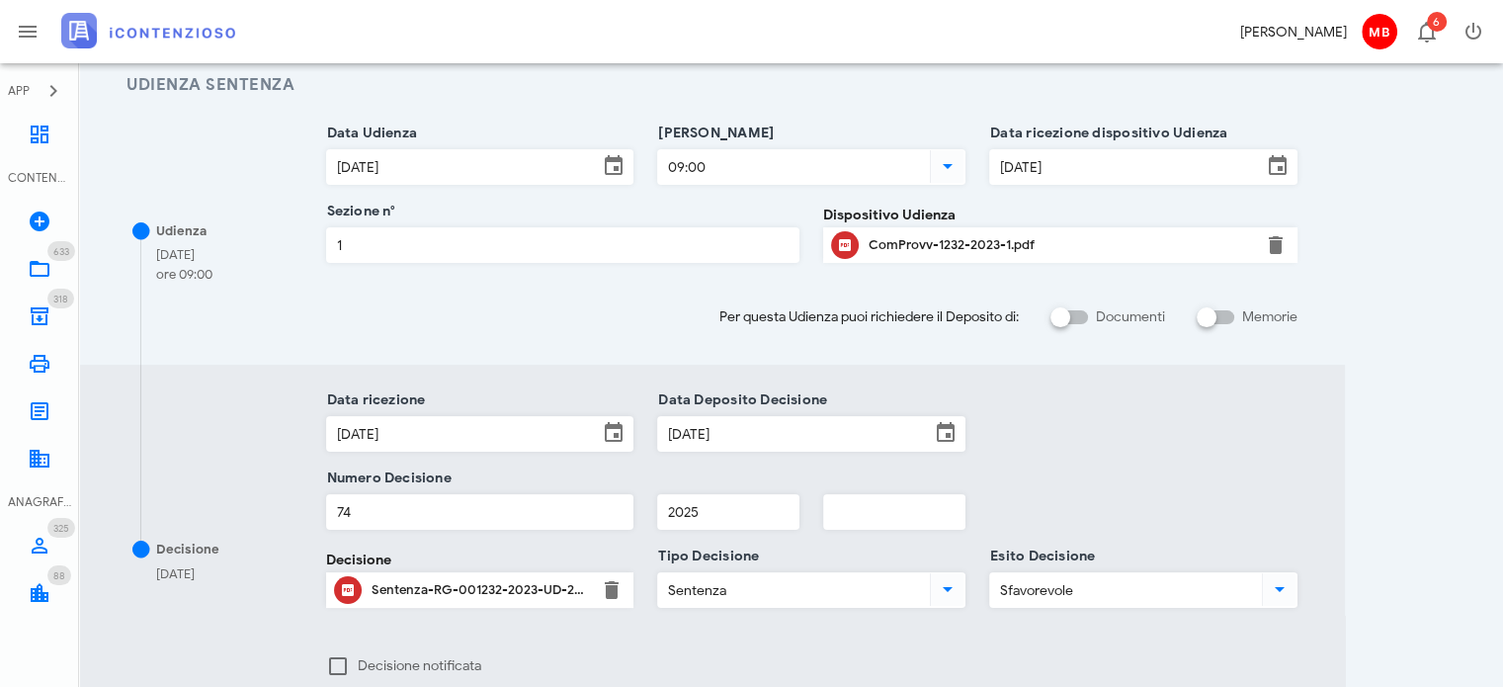
scroll to position [0, 0]
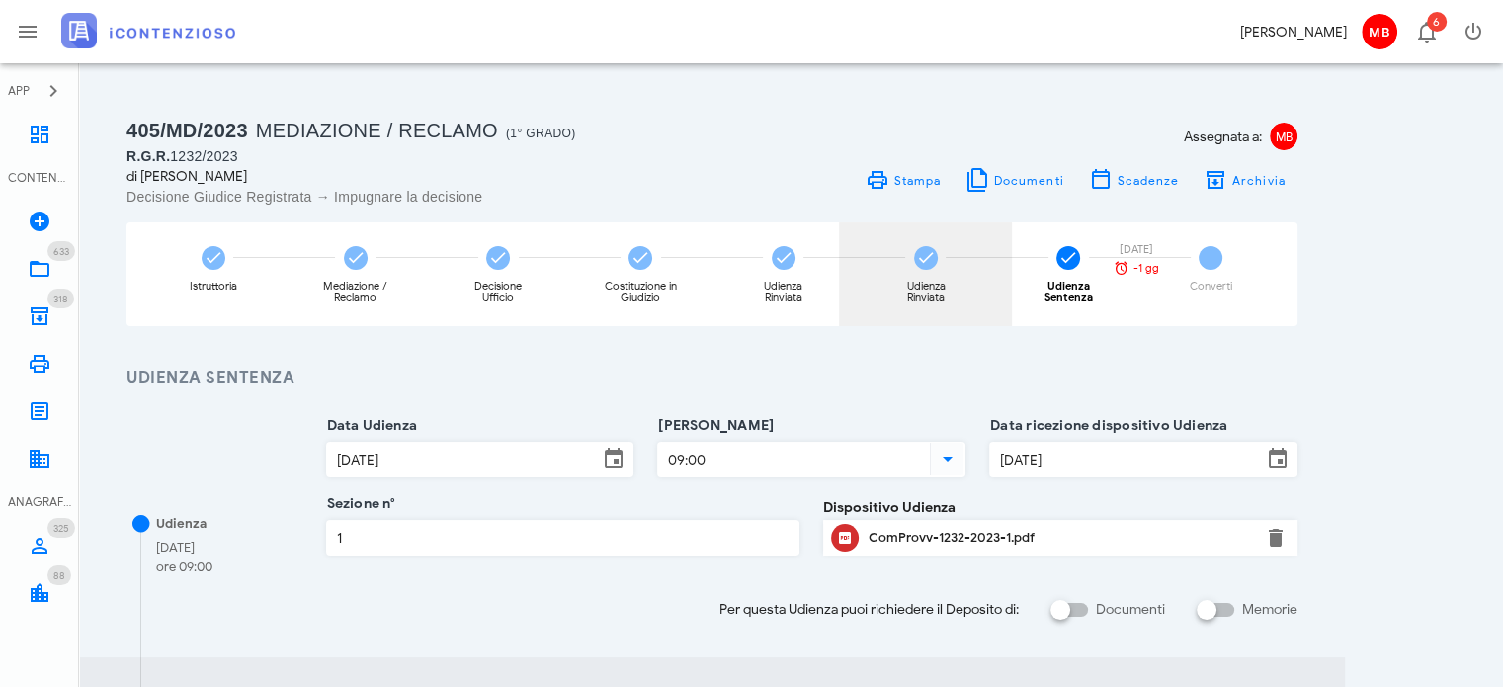
click at [943, 274] on div "Udienza Rinviata" at bounding box center [925, 274] width 173 height 104
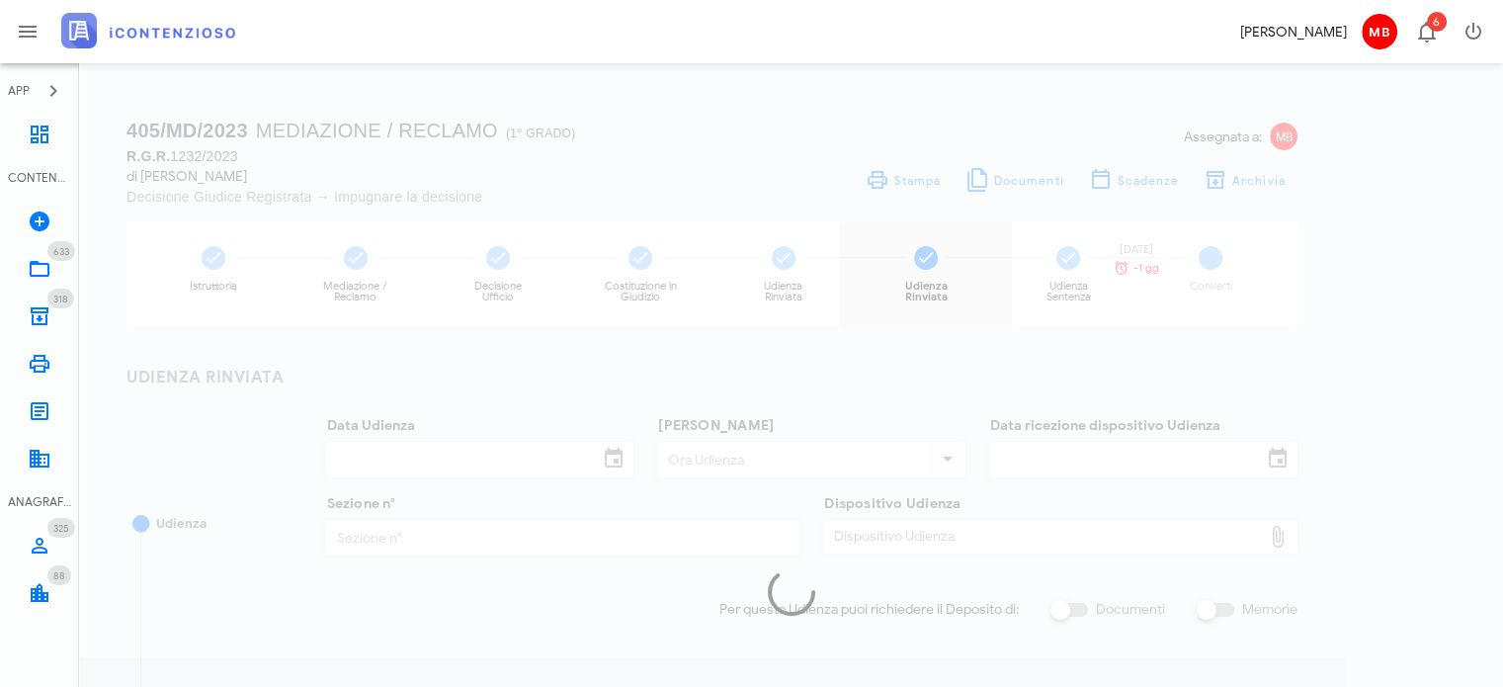
type input "10/12/2024"
type input "09:15"
type input "04/09/2024"
type input "1"
checkbox input "true"
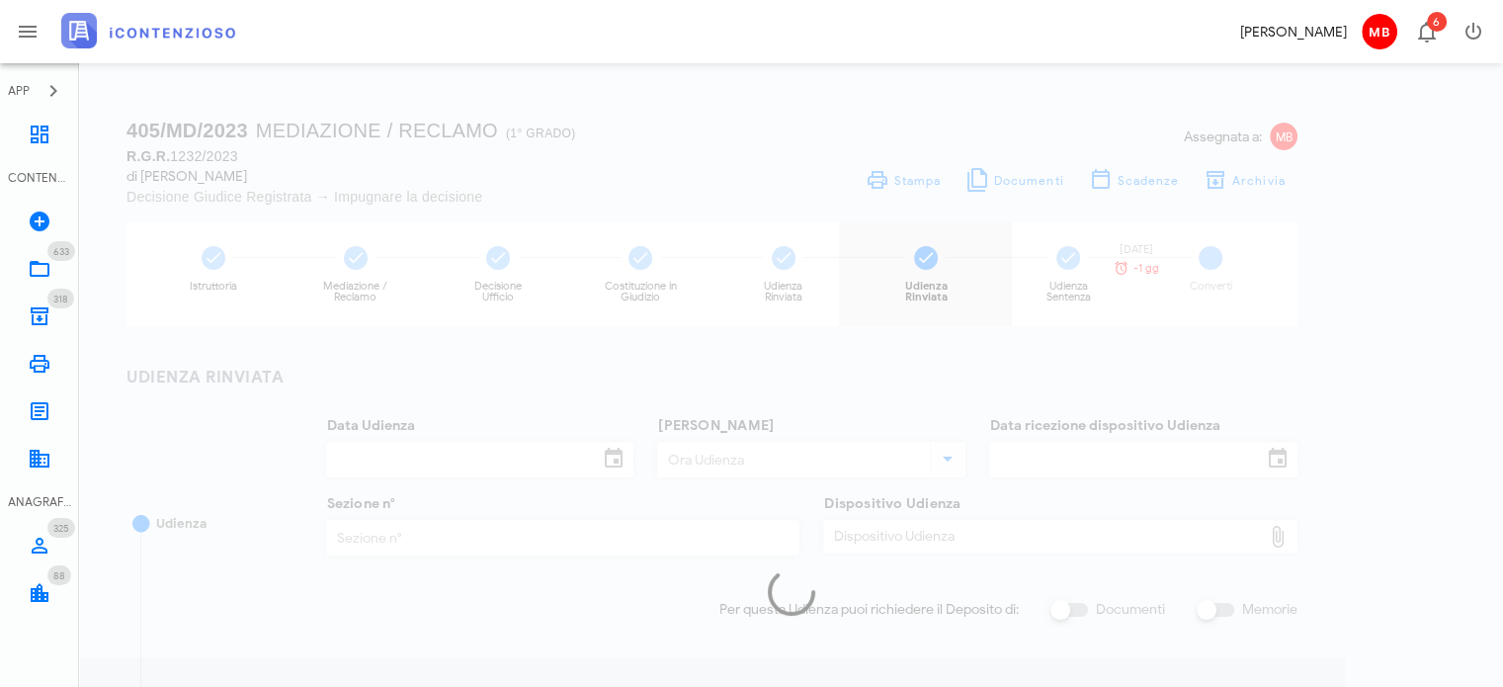
type input "10/12/2024"
type input "000"
type input "0000"
type input "Ordinanza di rinvio udienza"
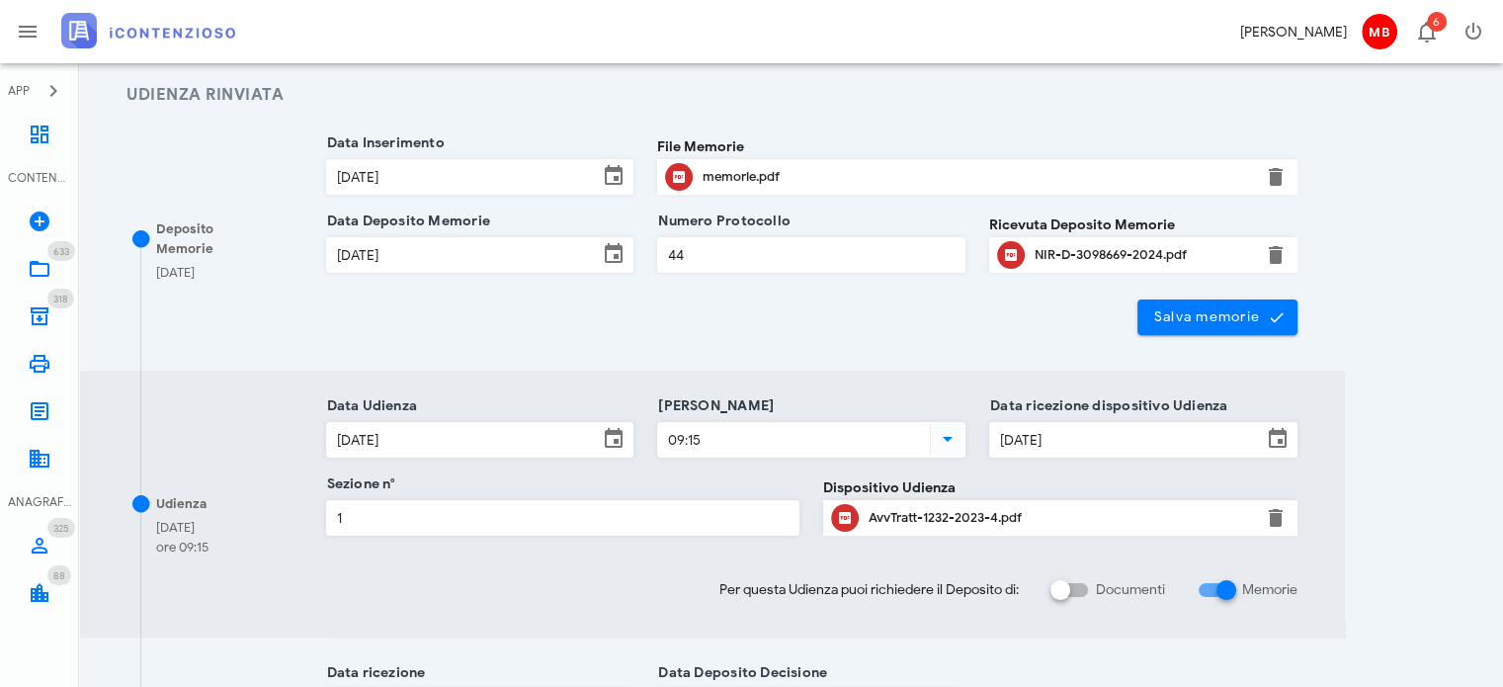
scroll to position [296, 0]
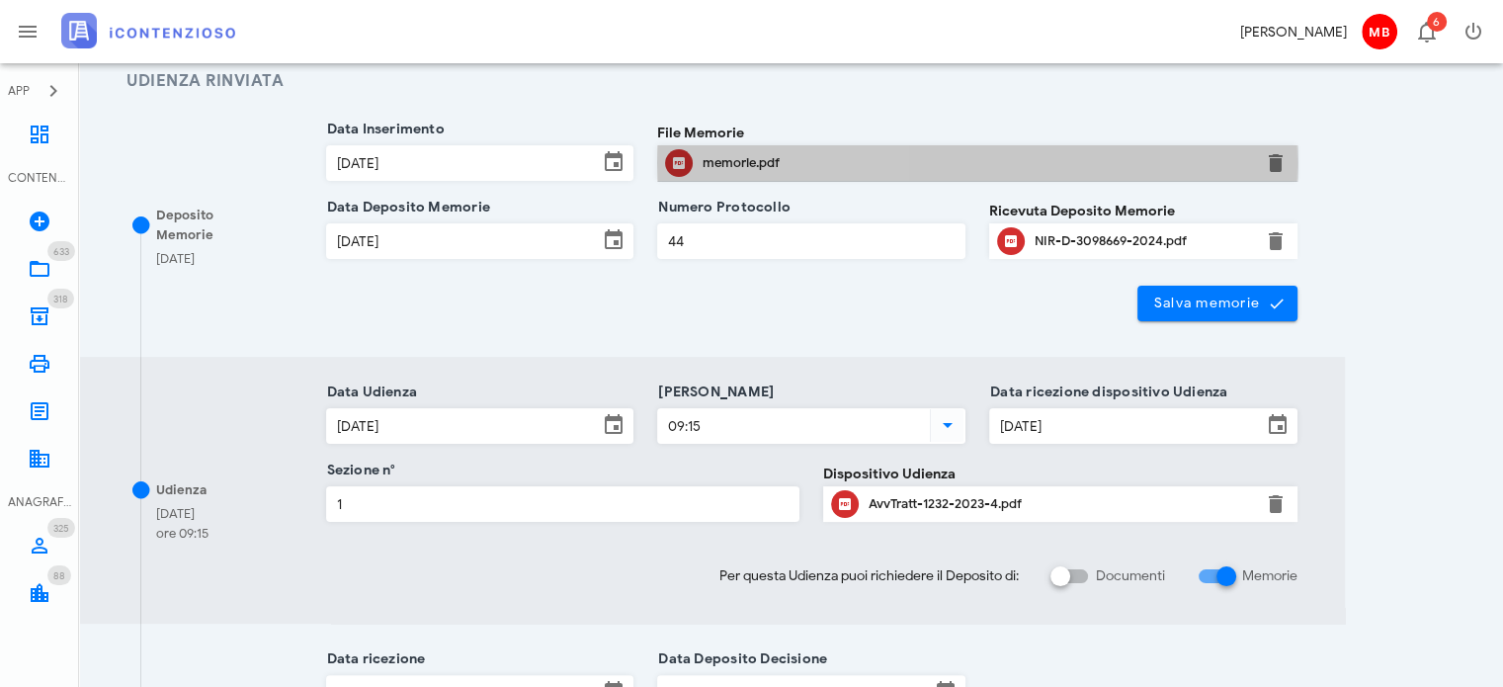
click at [743, 161] on div "memorie.pdf" at bounding box center [977, 163] width 549 height 16
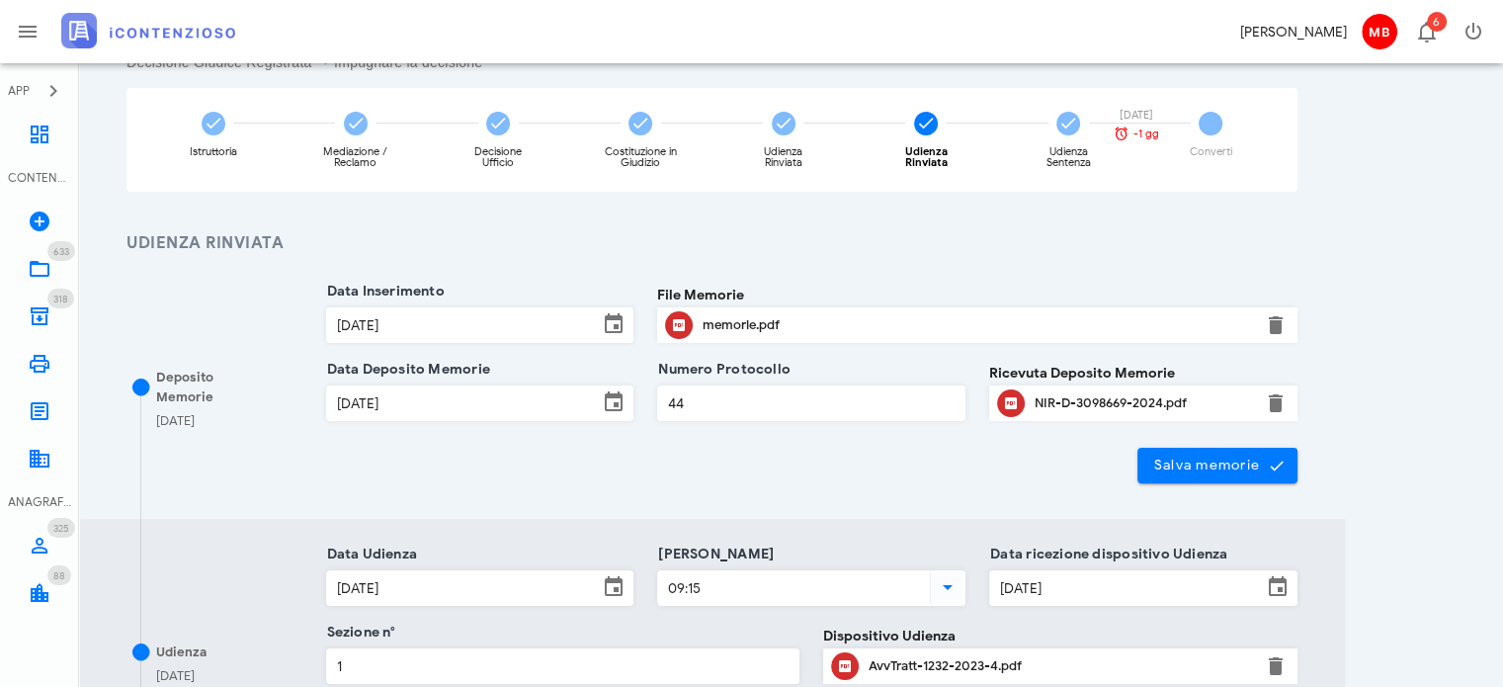
scroll to position [0, 0]
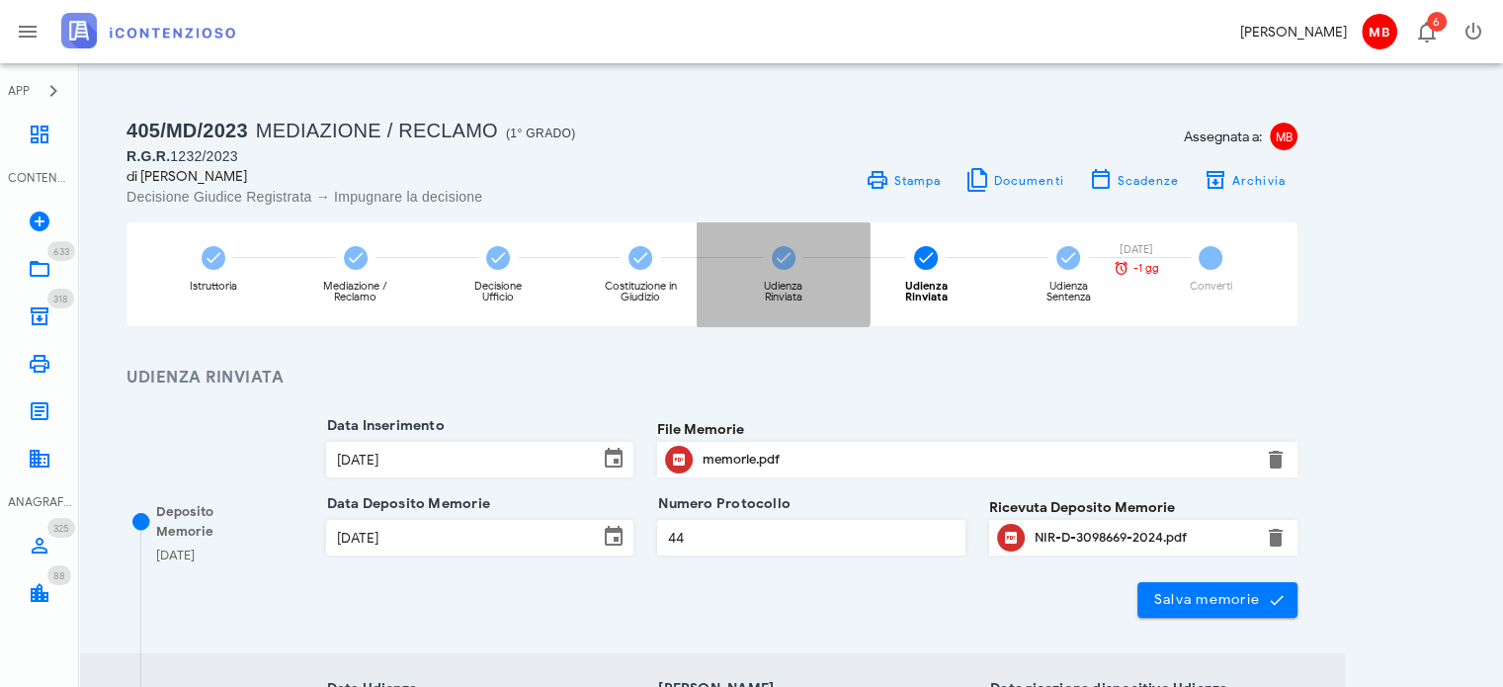
click at [801, 264] on div "Udienza Rinviata" at bounding box center [783, 274] width 173 height 104
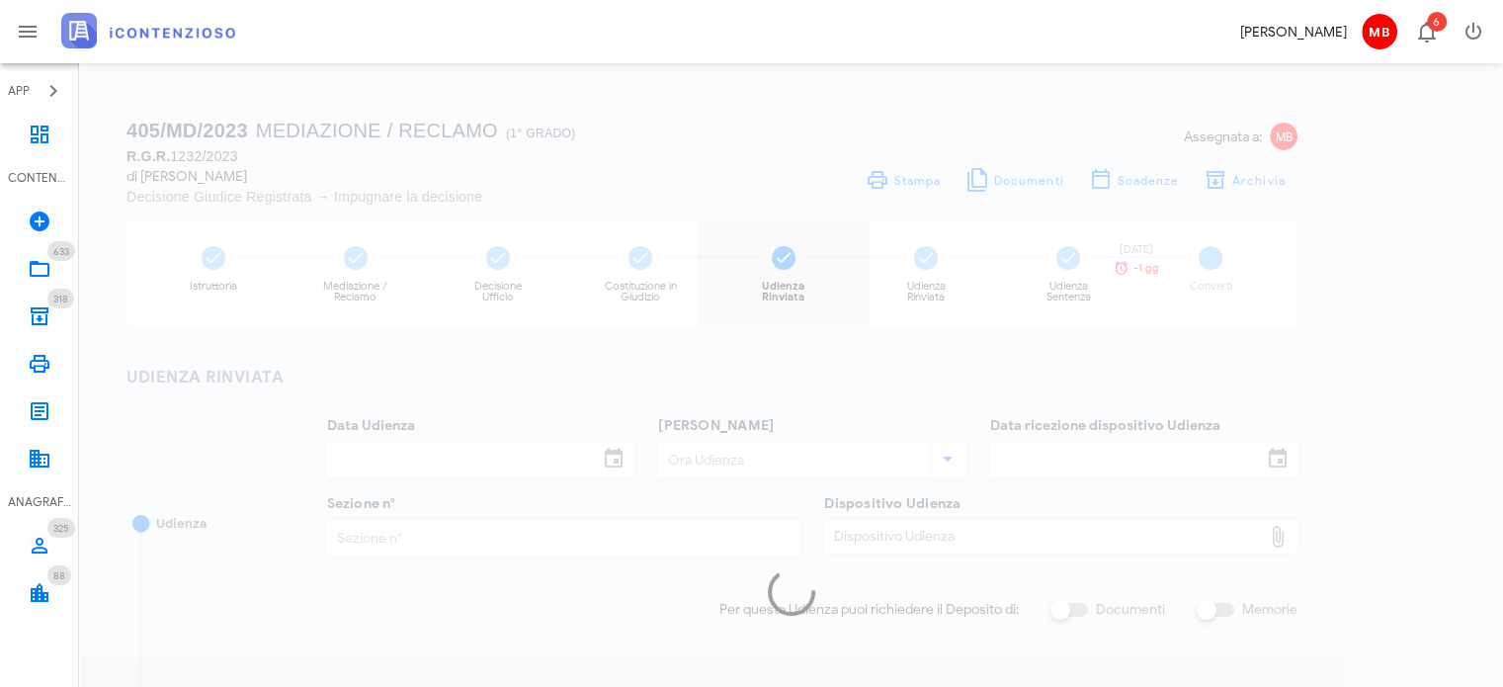
type input "20/05/2024"
type input "08:45"
type input "18/03/2024"
type input "1"
checkbox input "true"
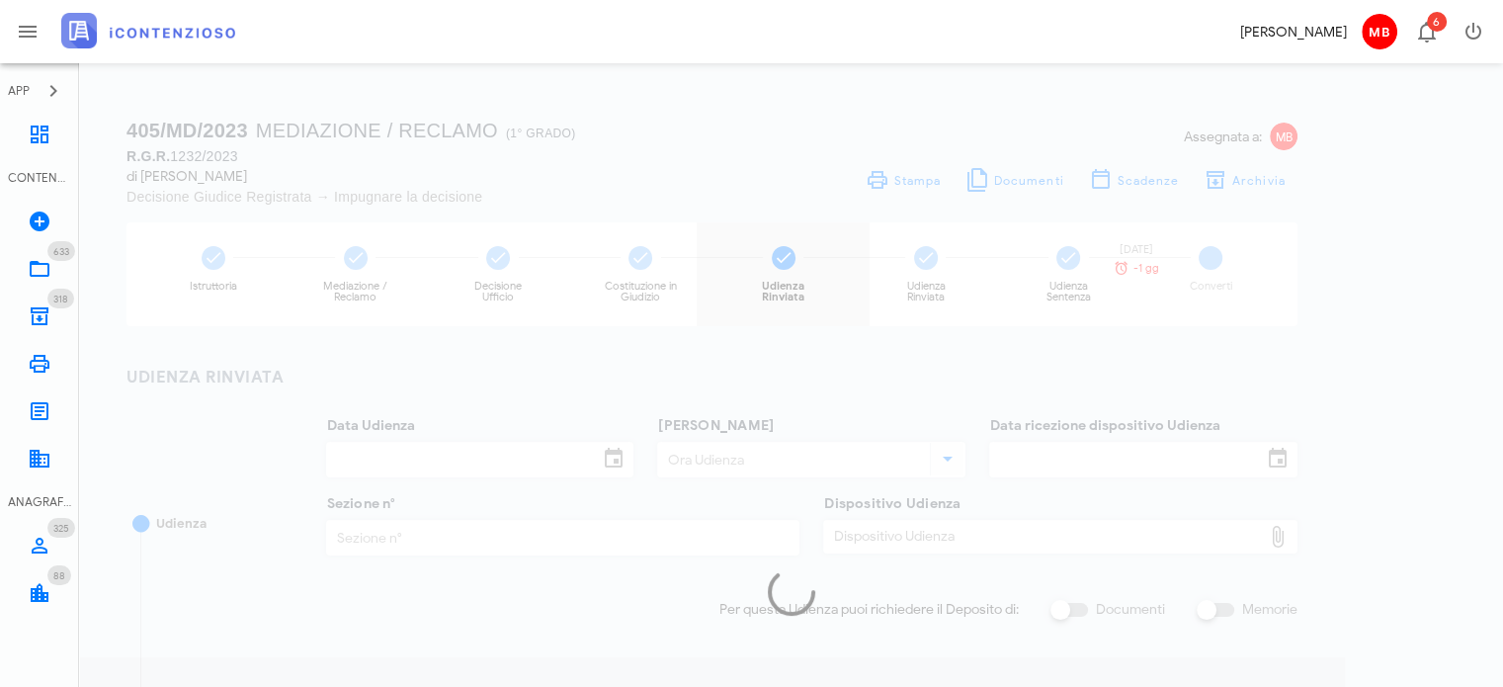
type input "23/05/2024"
type input "ordina"
type input "nuovo"
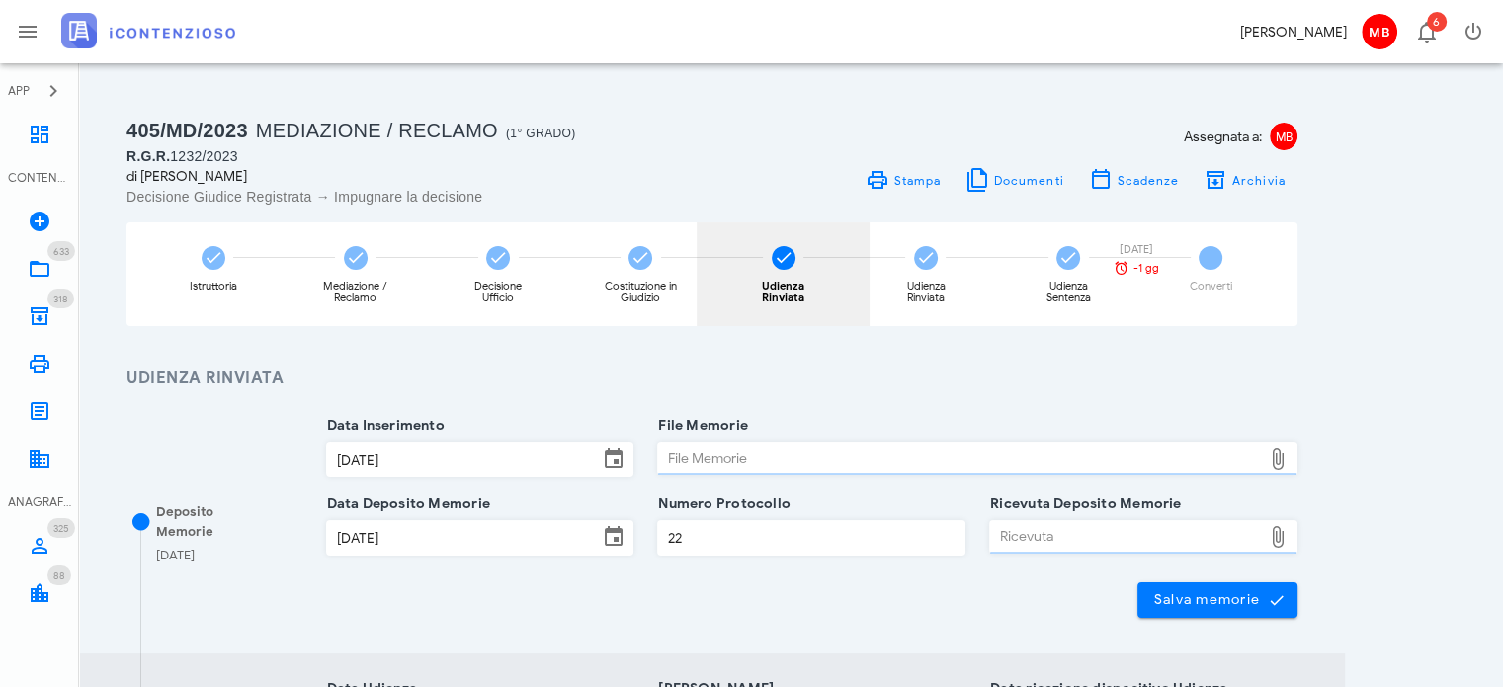
type input "Ordinanza di rinvio udienza"
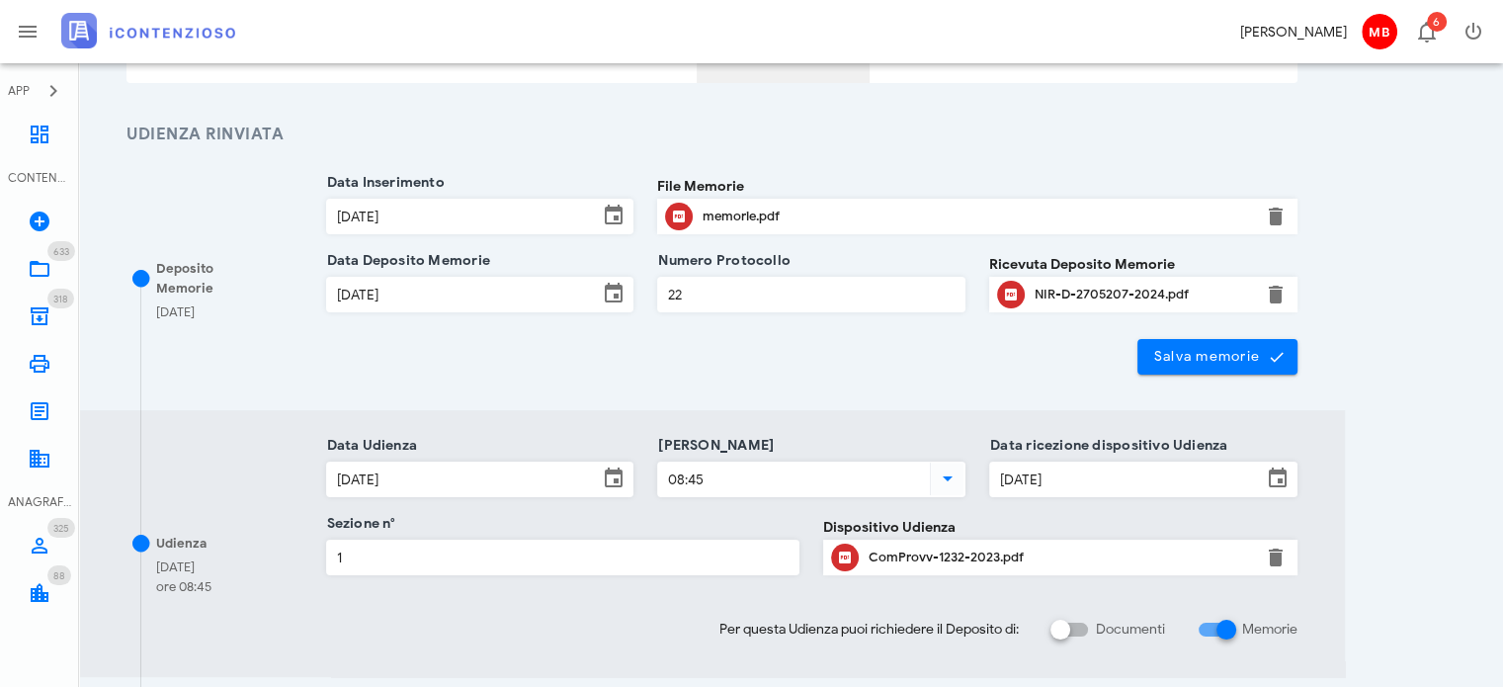
scroll to position [296, 0]
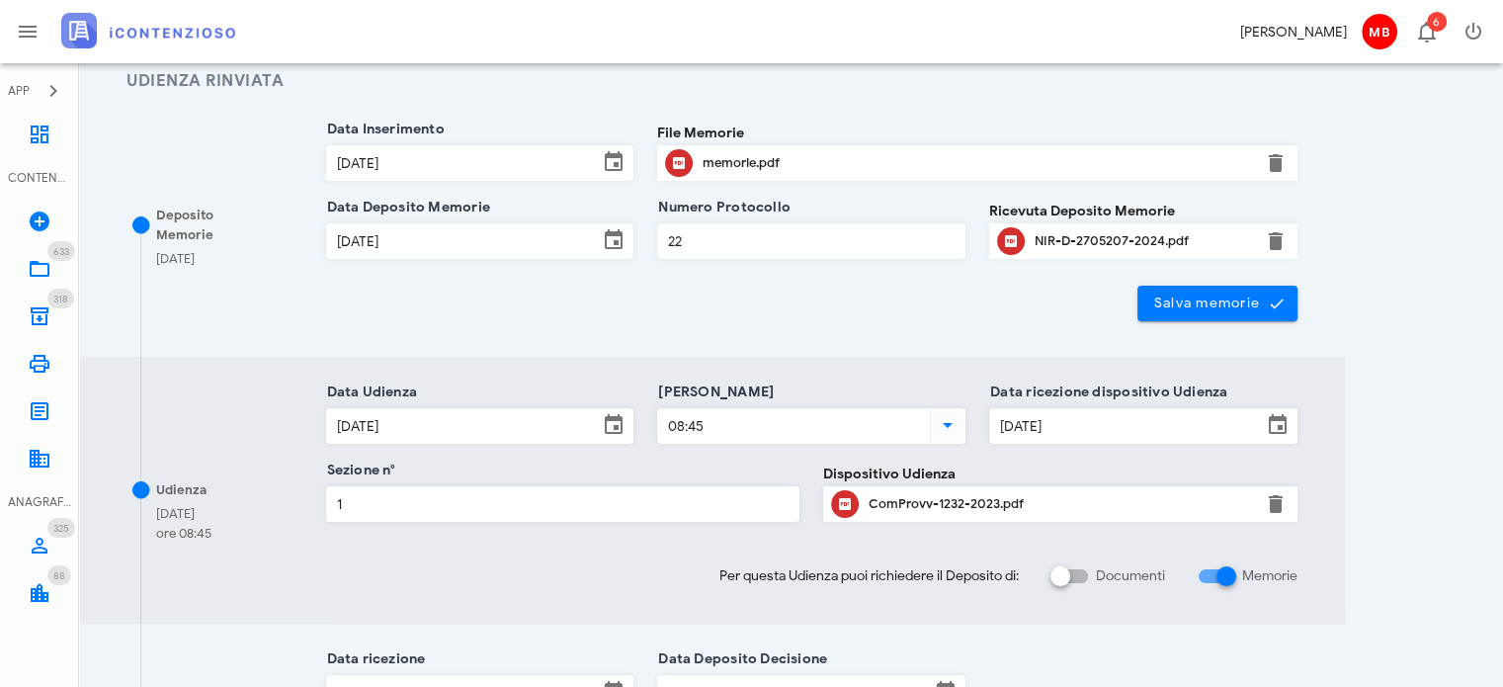
click at [739, 156] on div "memorie.pdf" at bounding box center [977, 163] width 549 height 16
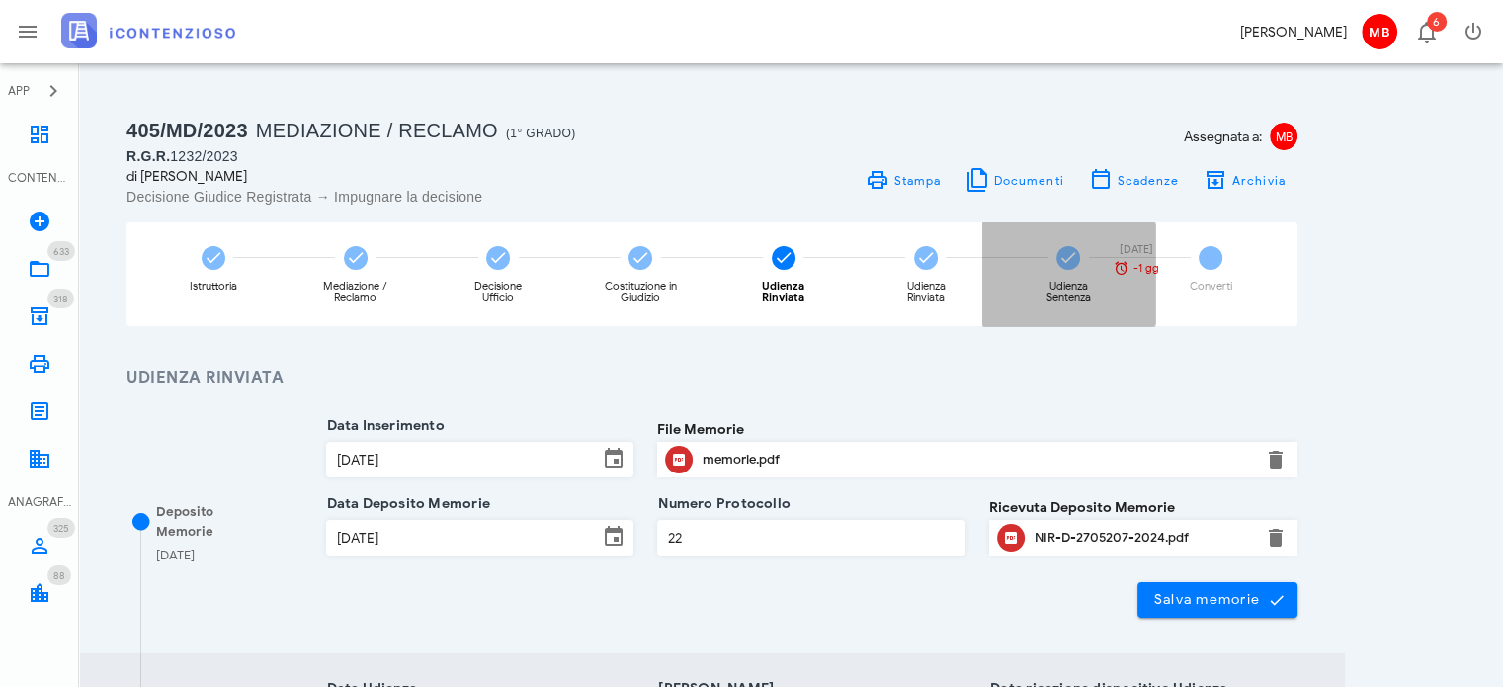
click at [1078, 268] on div "Udienza Sentenza 10/09/2025 -1 gg" at bounding box center [1068, 274] width 173 height 104
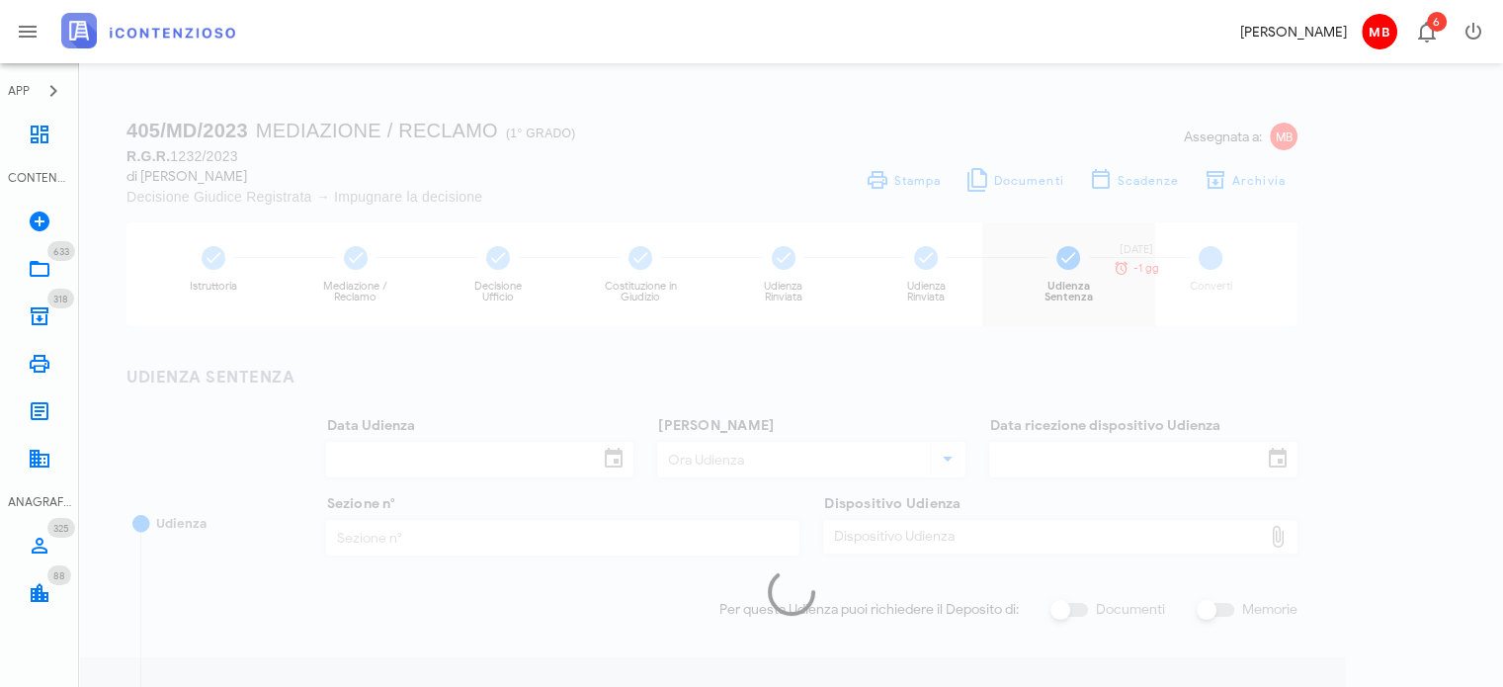
type input "21/01/2025"
type input "09:00"
type input "12/12/2024"
type input "1"
type input "10/02/2025"
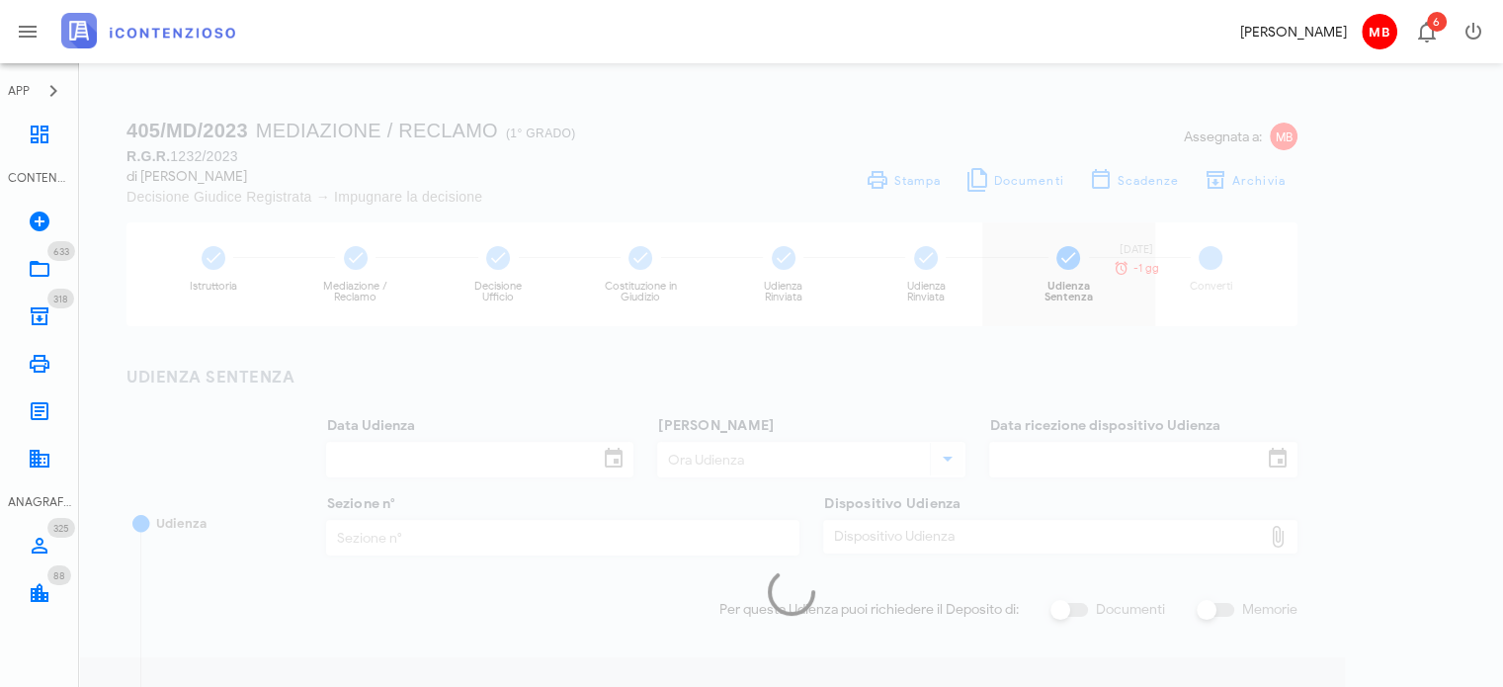
type input "10/02/2025"
type input "74"
type input "2025"
type input "Sentenza"
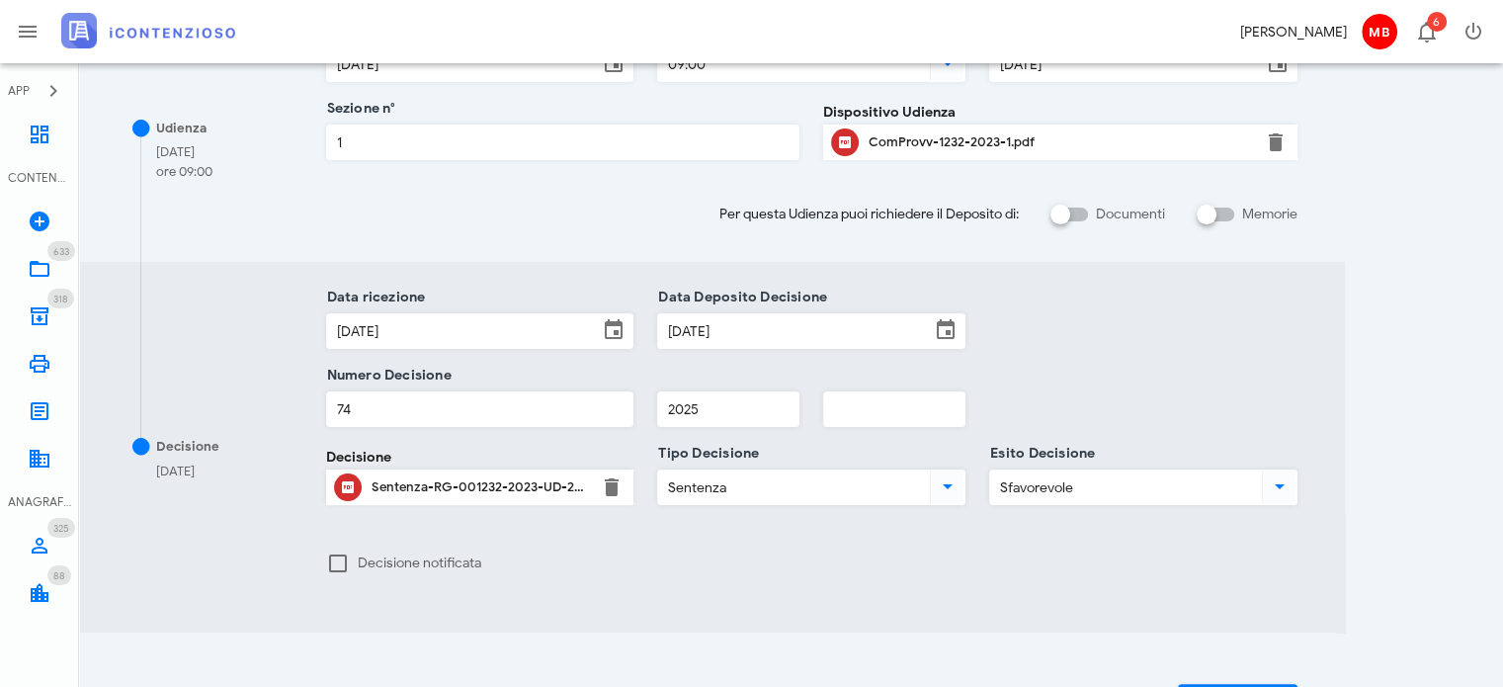
scroll to position [542, 0]
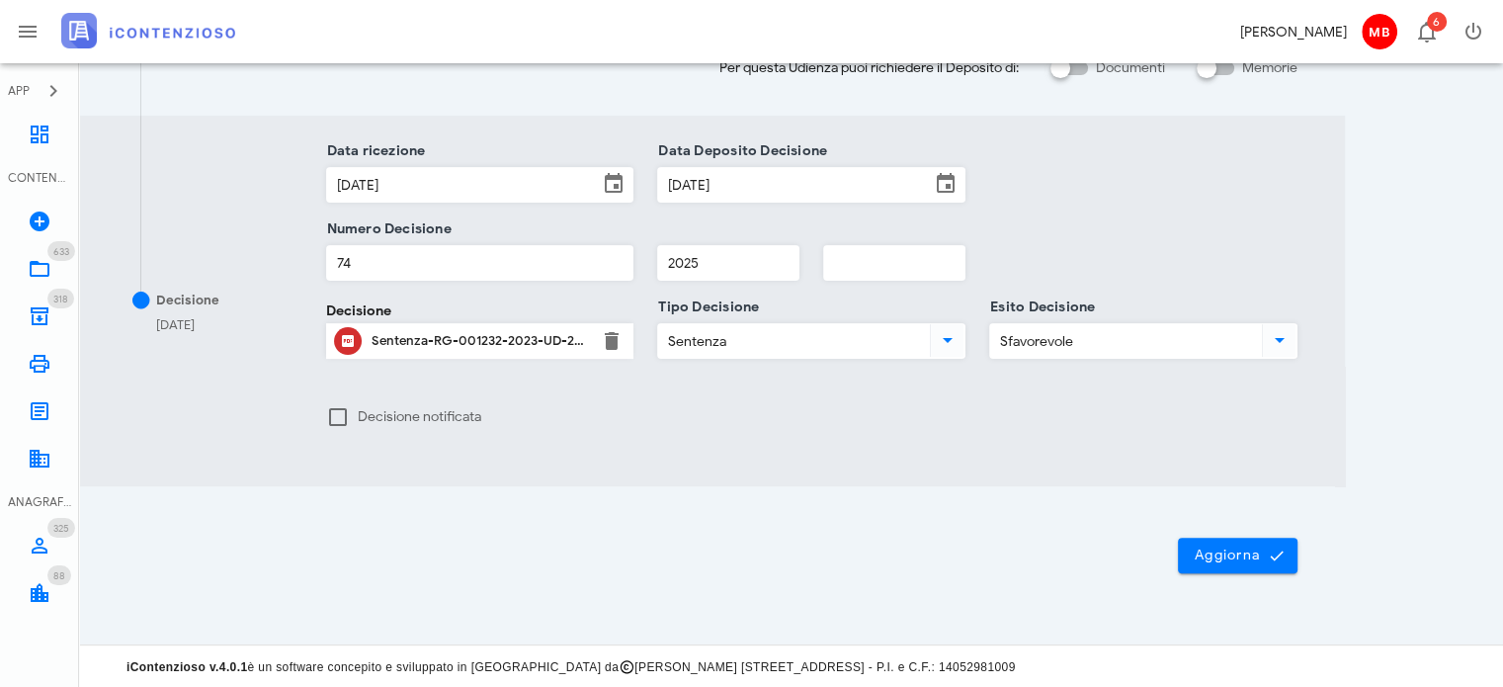
click at [510, 337] on div "Sentenza-RG-001232-2023-UD-21012025.pdf" at bounding box center [480, 341] width 217 height 16
click at [41, 137] on icon at bounding box center [40, 135] width 24 height 24
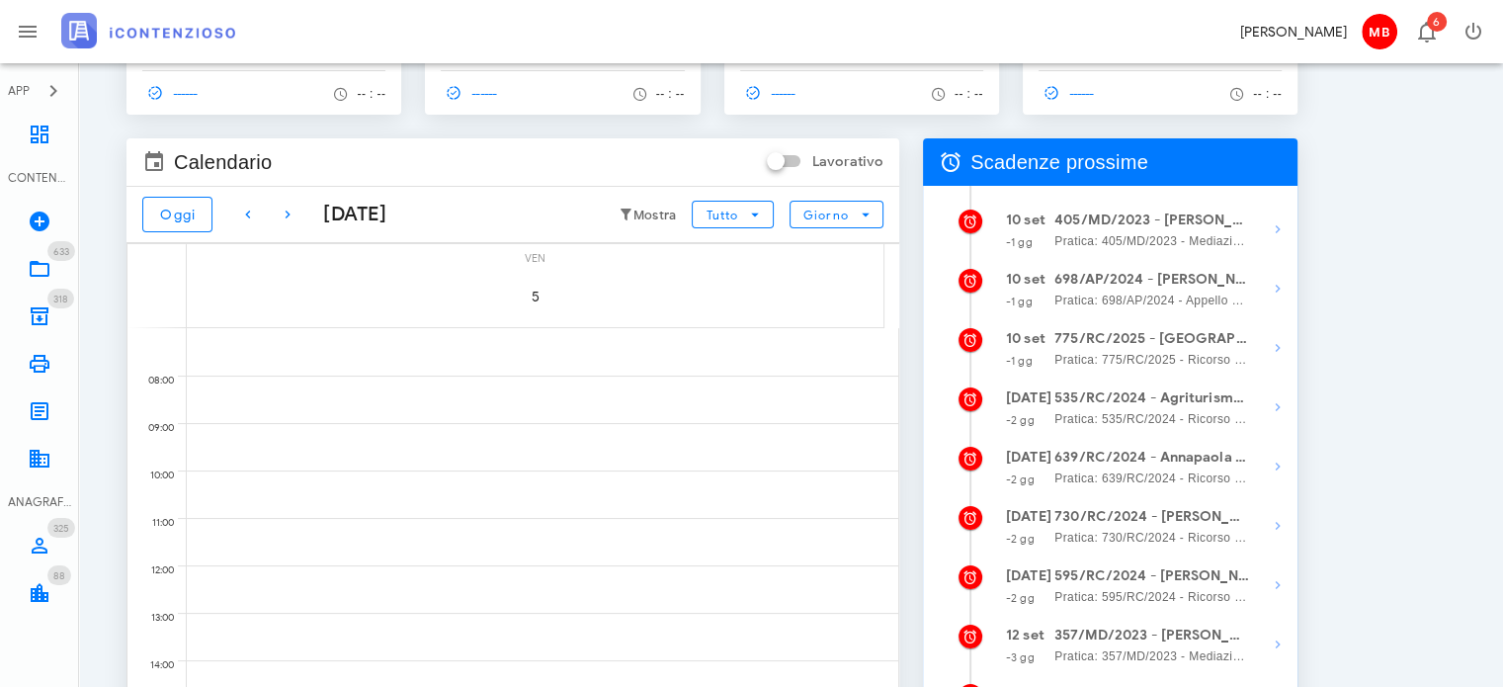
scroll to position [198, 0]
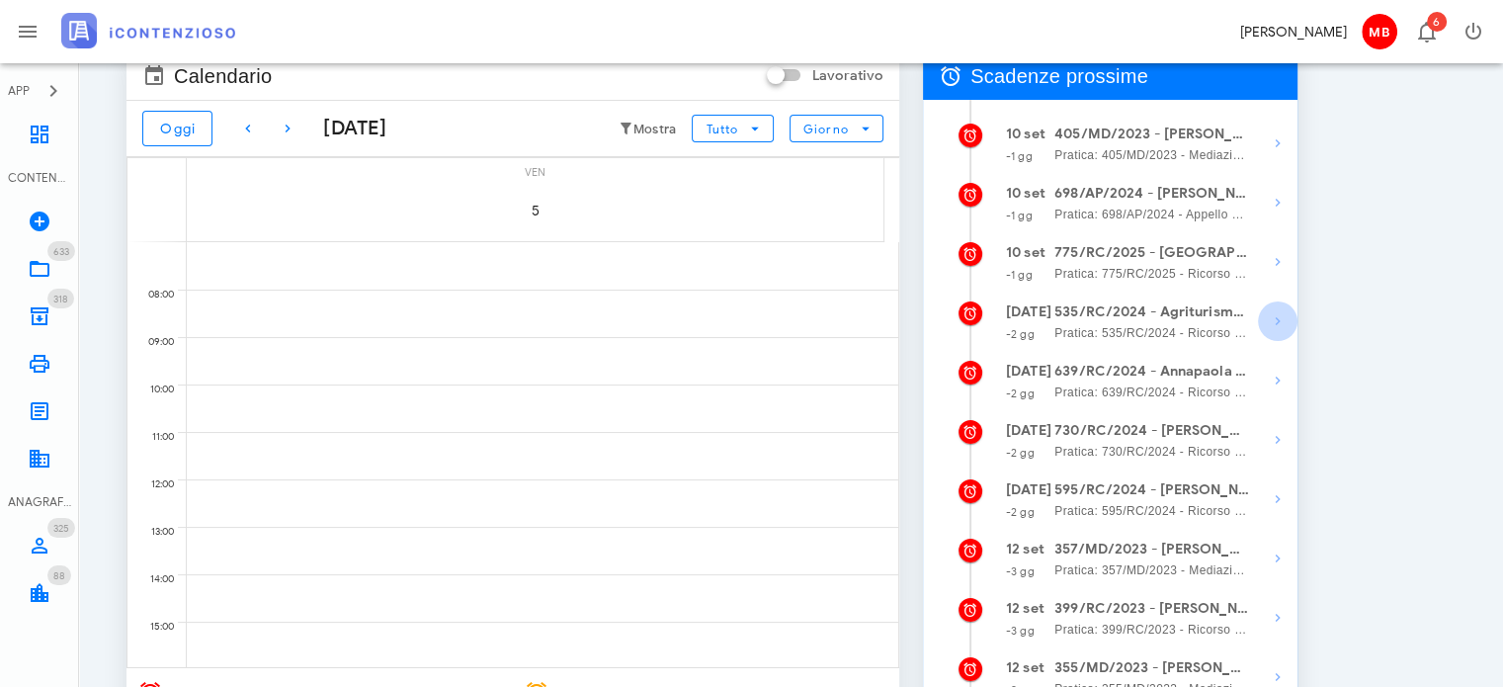
click at [1276, 322] on icon "button" at bounding box center [1278, 321] width 24 height 24
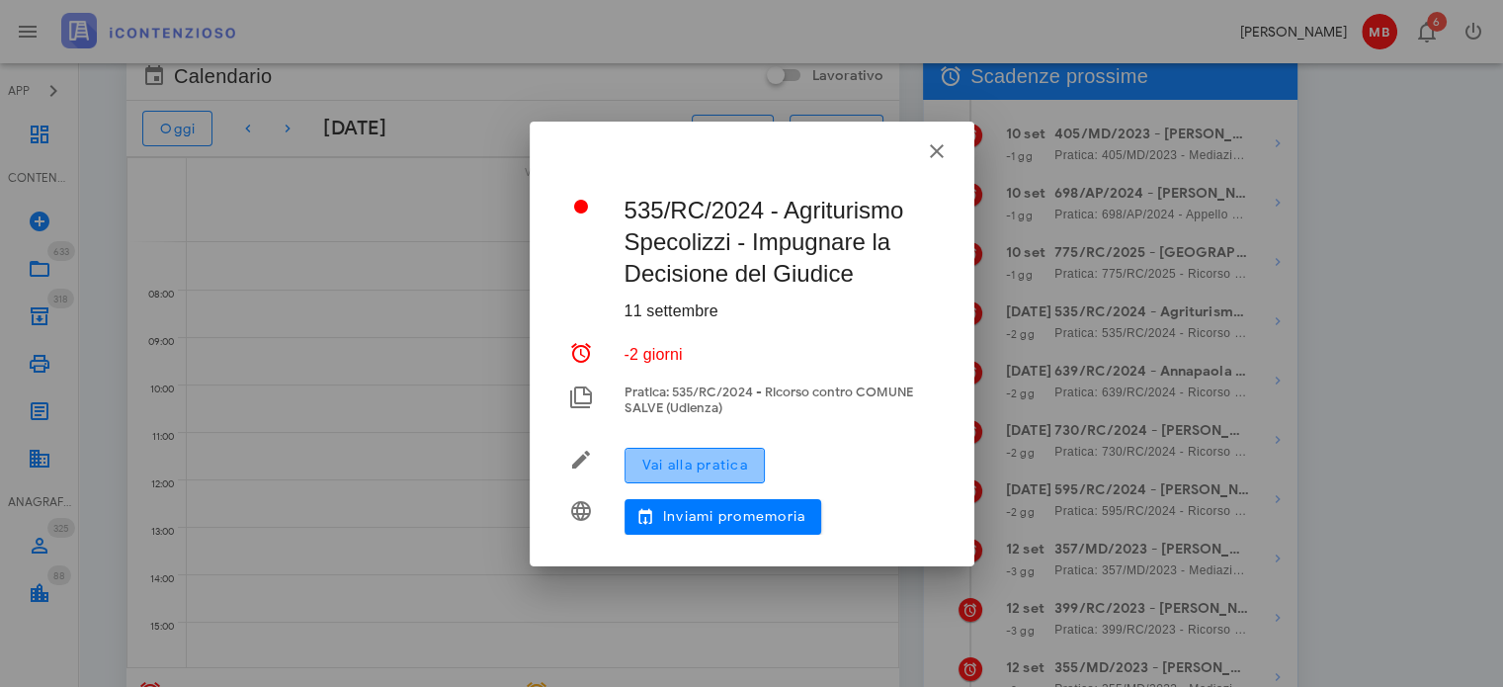
click at [739, 450] on button "Vai alla pratica" at bounding box center [695, 466] width 140 height 36
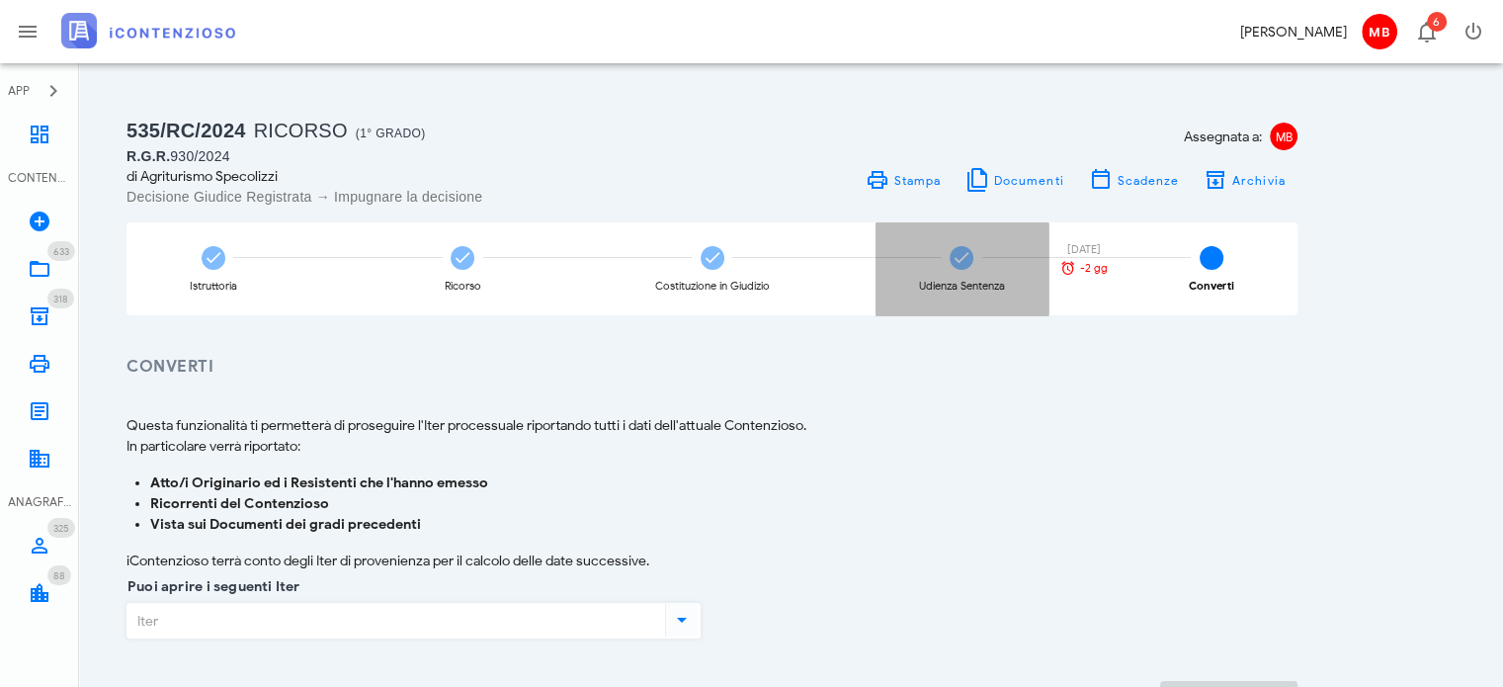
click at [953, 284] on div "Udienza Sentenza" at bounding box center [962, 286] width 86 height 11
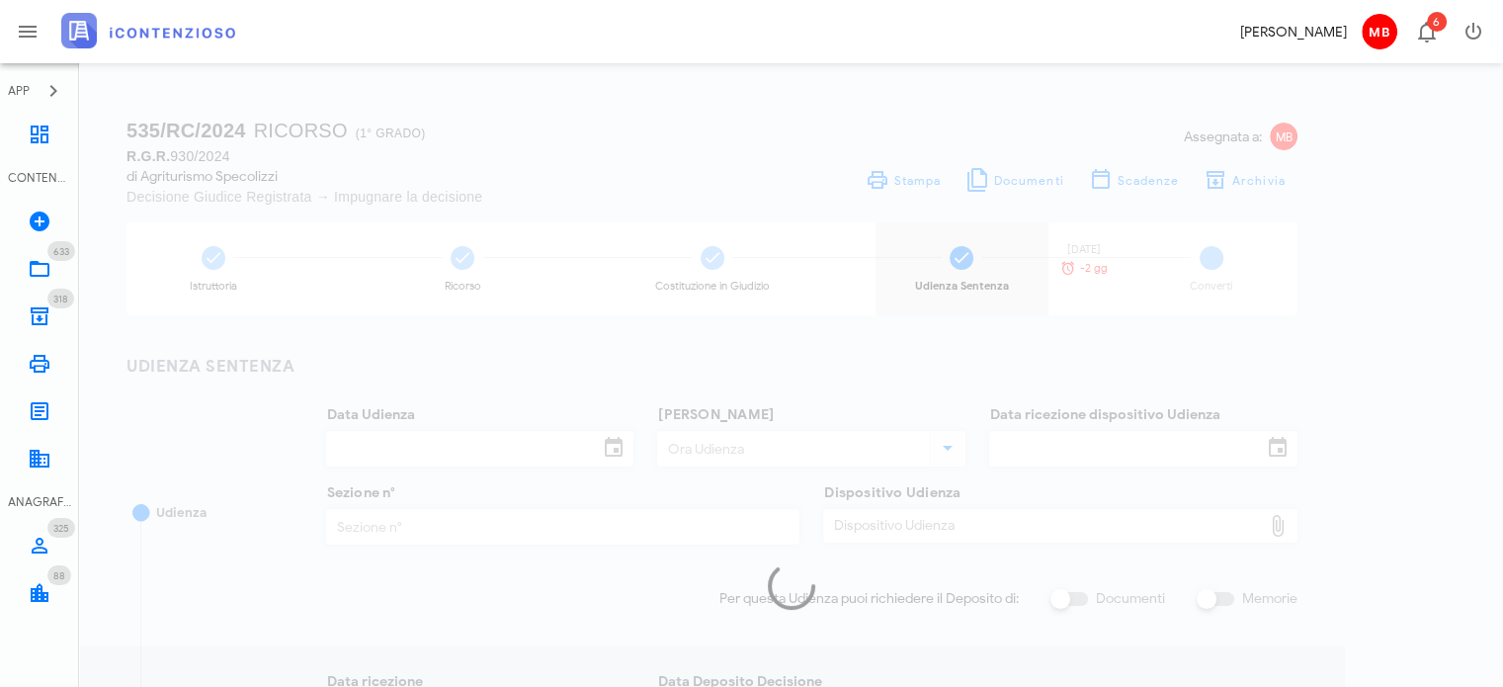
type input "[DATE]"
type input "12:00"
type input "[DATE]"
type input "4"
checkbox input "true"
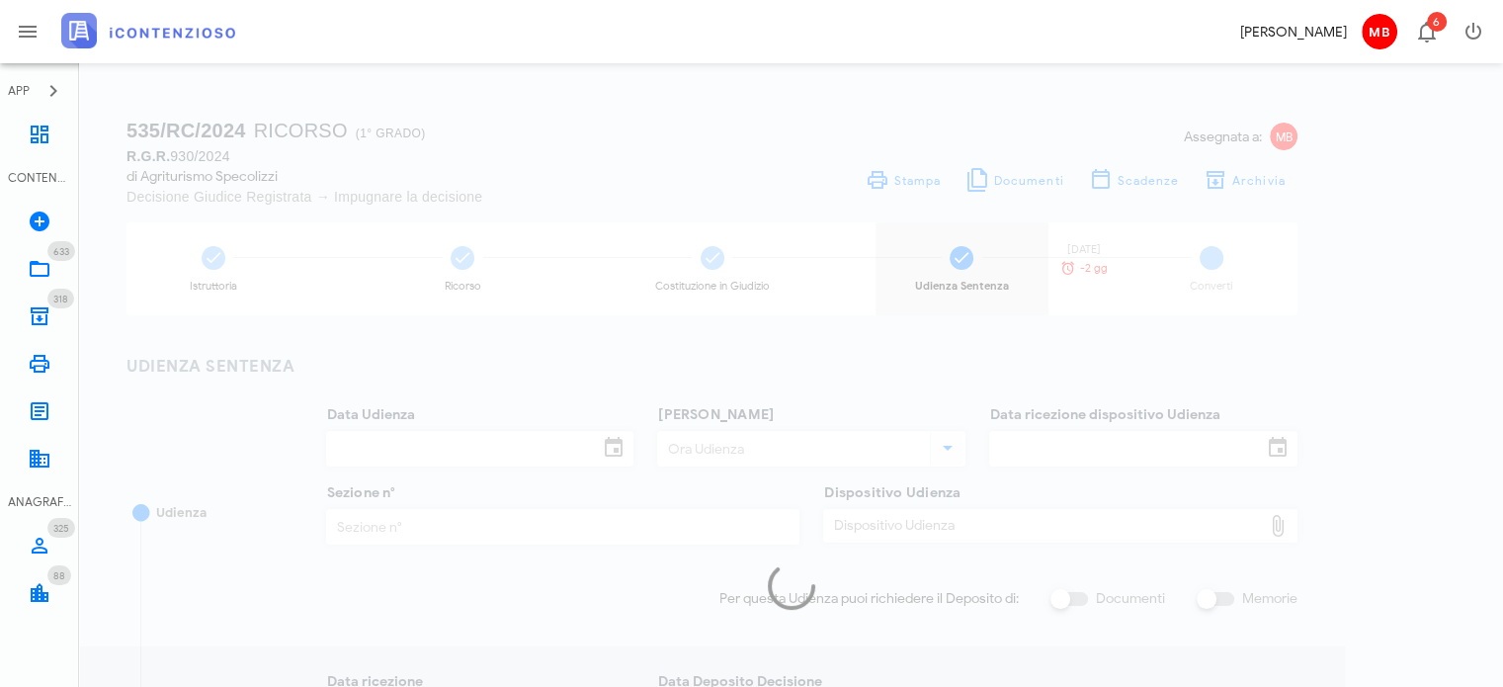
type input "[DATE]"
type input "287"
type input "2025"
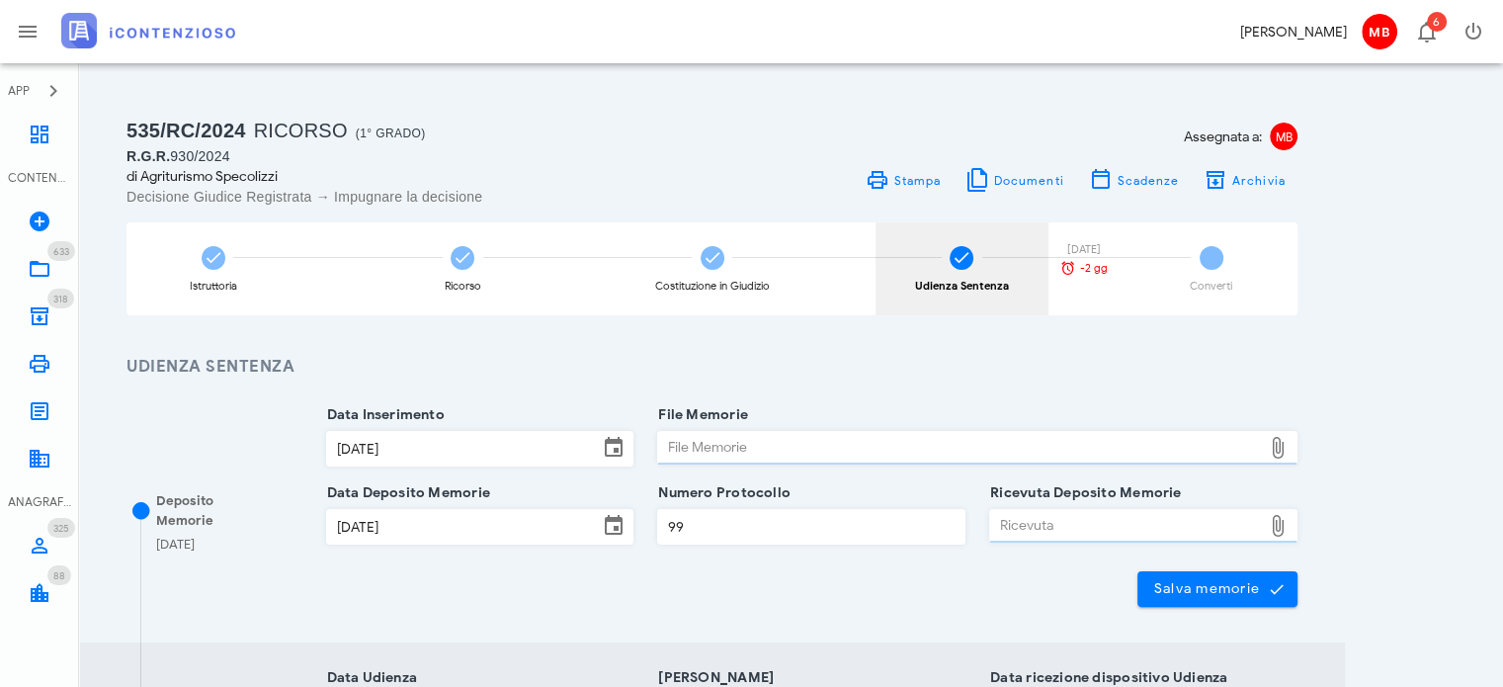
type input "Sfavorevole"
type input "Sentenza"
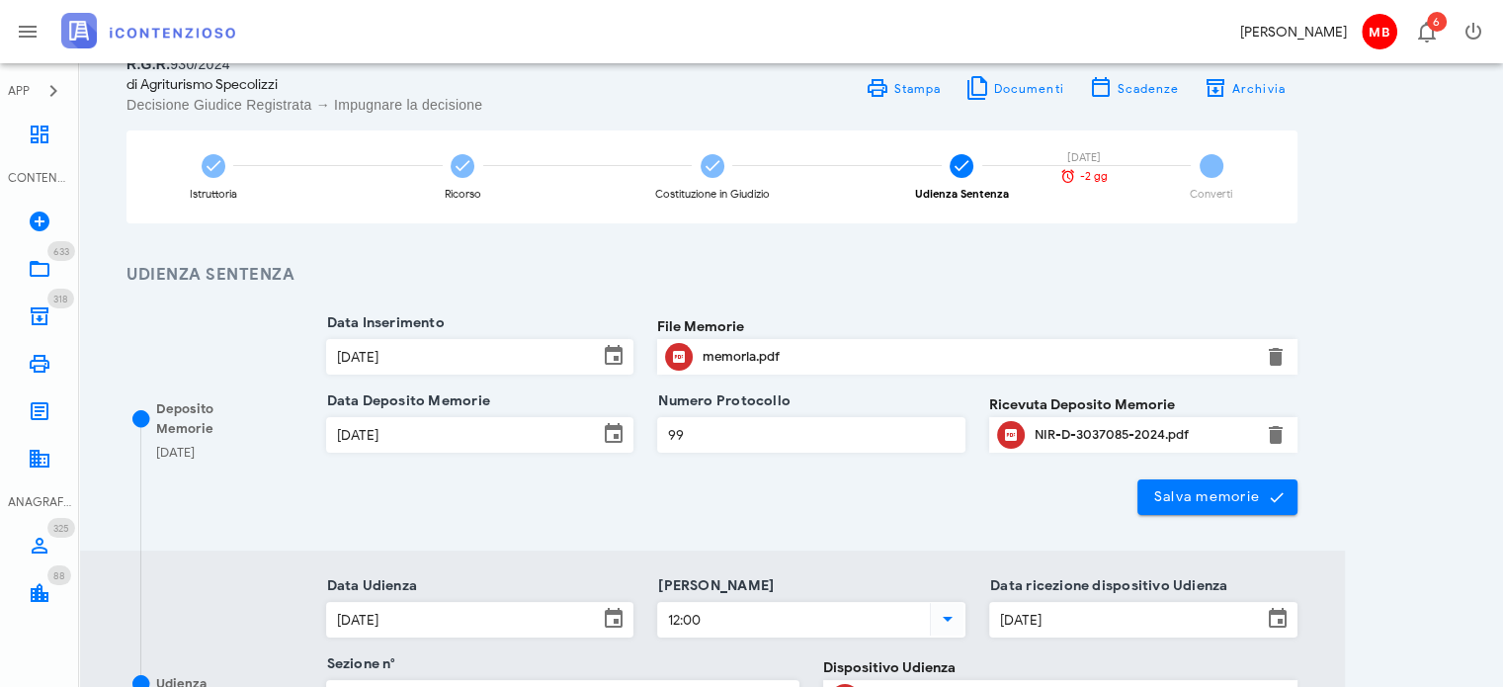
scroll to position [198, 0]
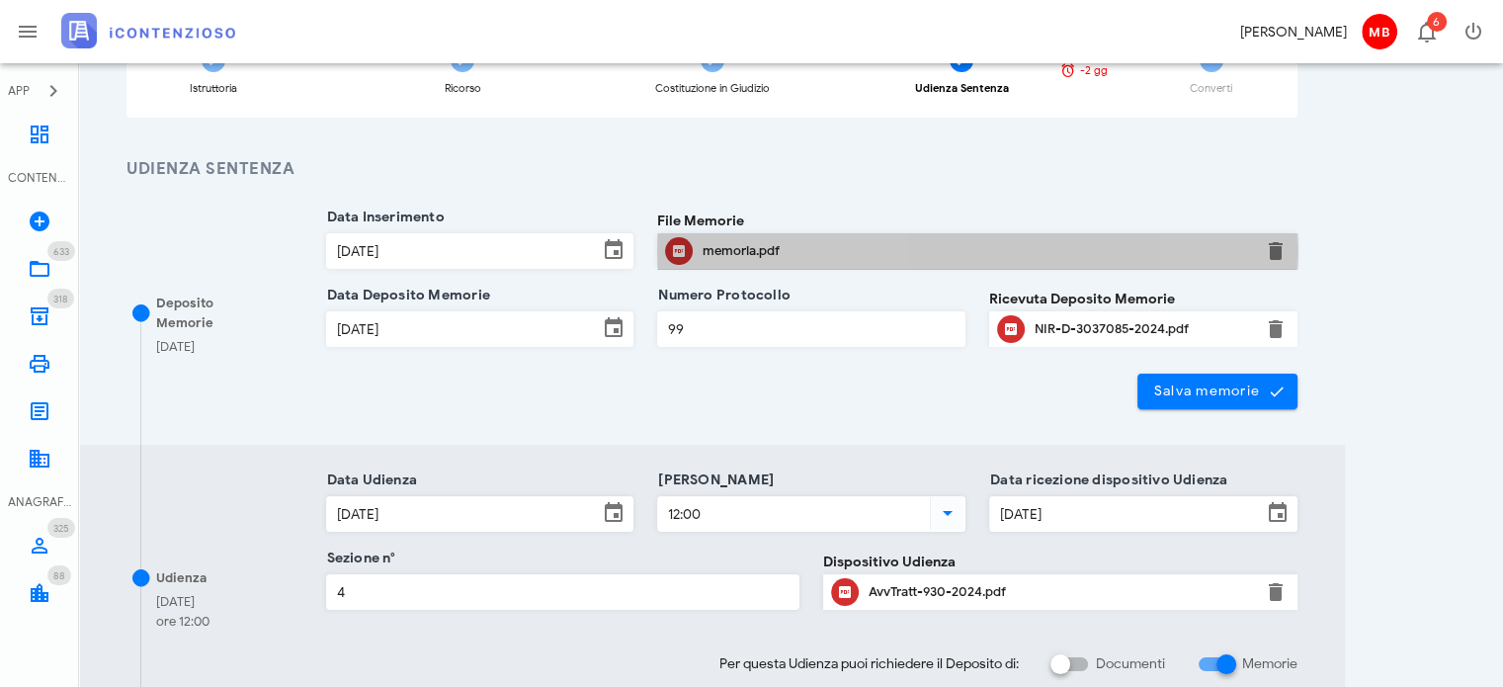
click at [719, 252] on div "memoria.pdf" at bounding box center [977, 251] width 549 height 16
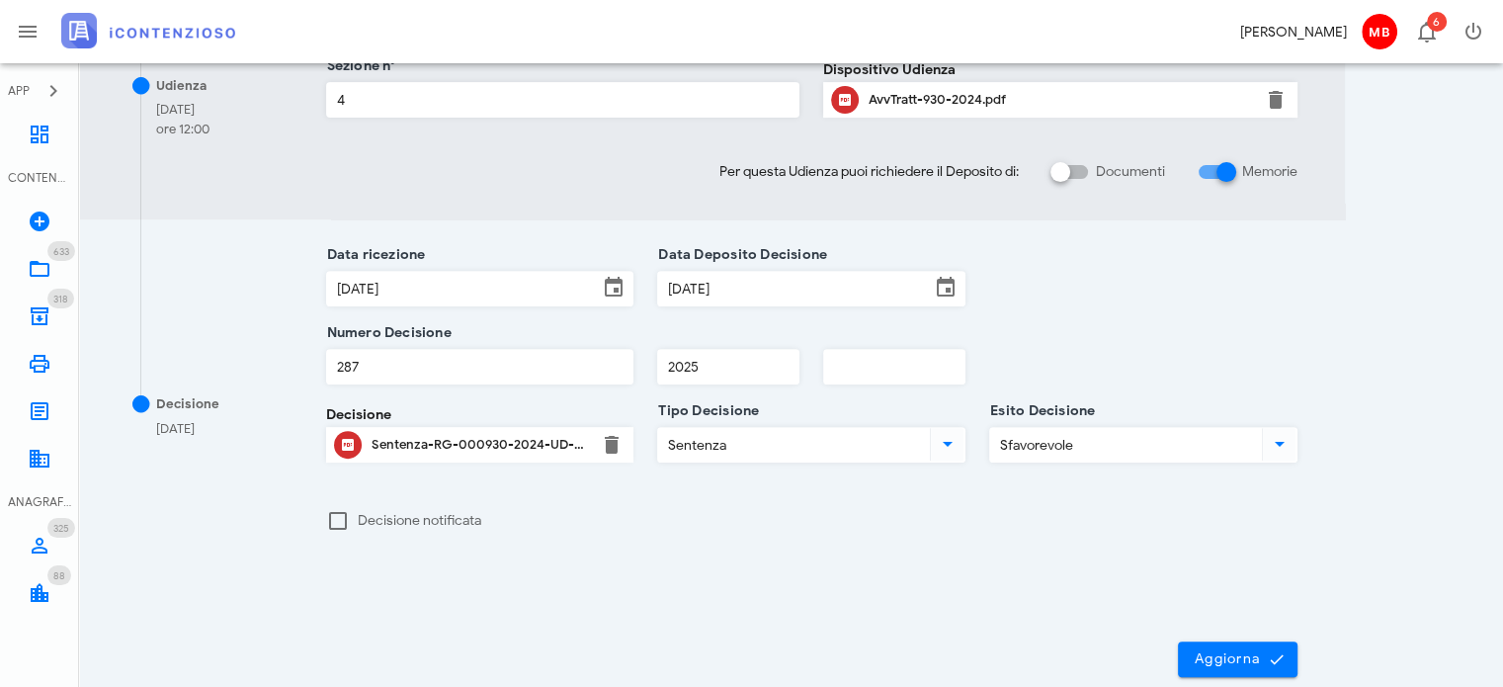
scroll to position [794, 0]
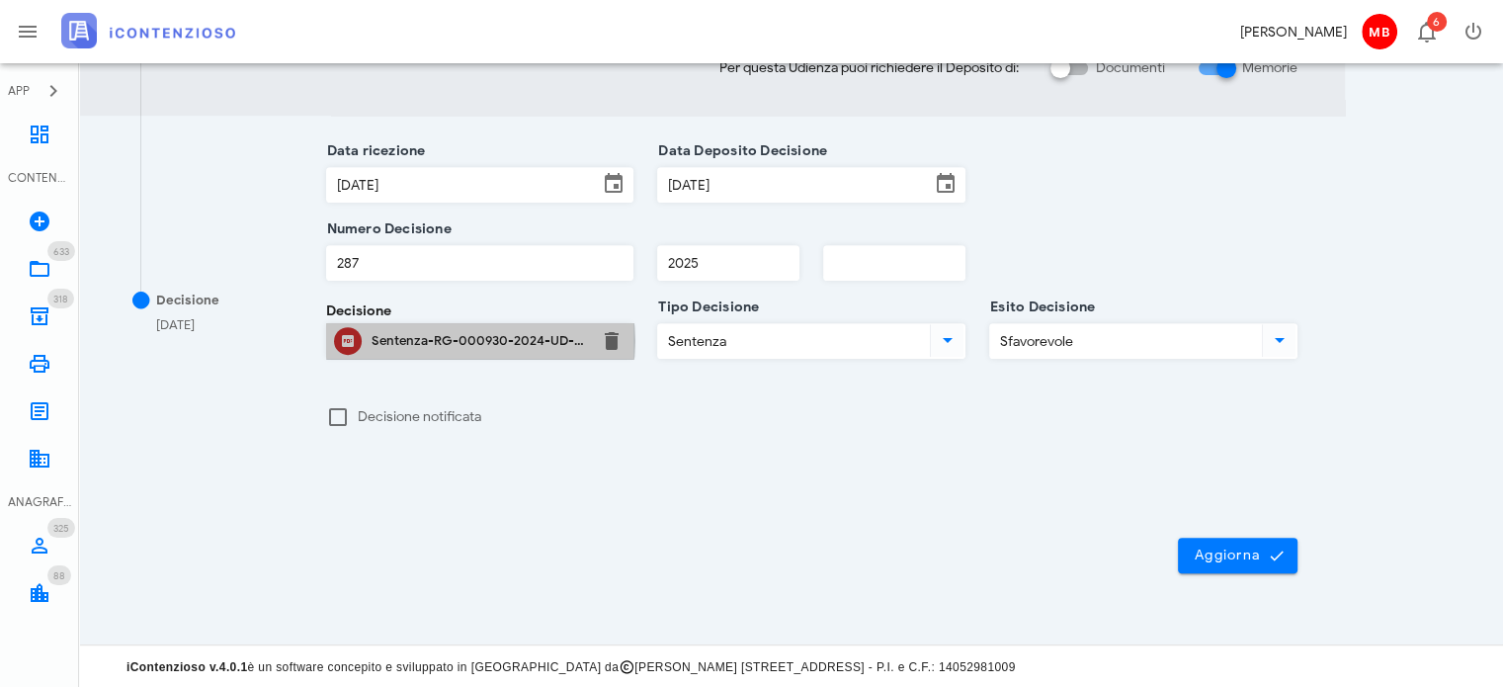
click at [486, 328] on div "Sentenza-RG-000930-2024-UD-15112024-2.pdf" at bounding box center [480, 341] width 217 height 32
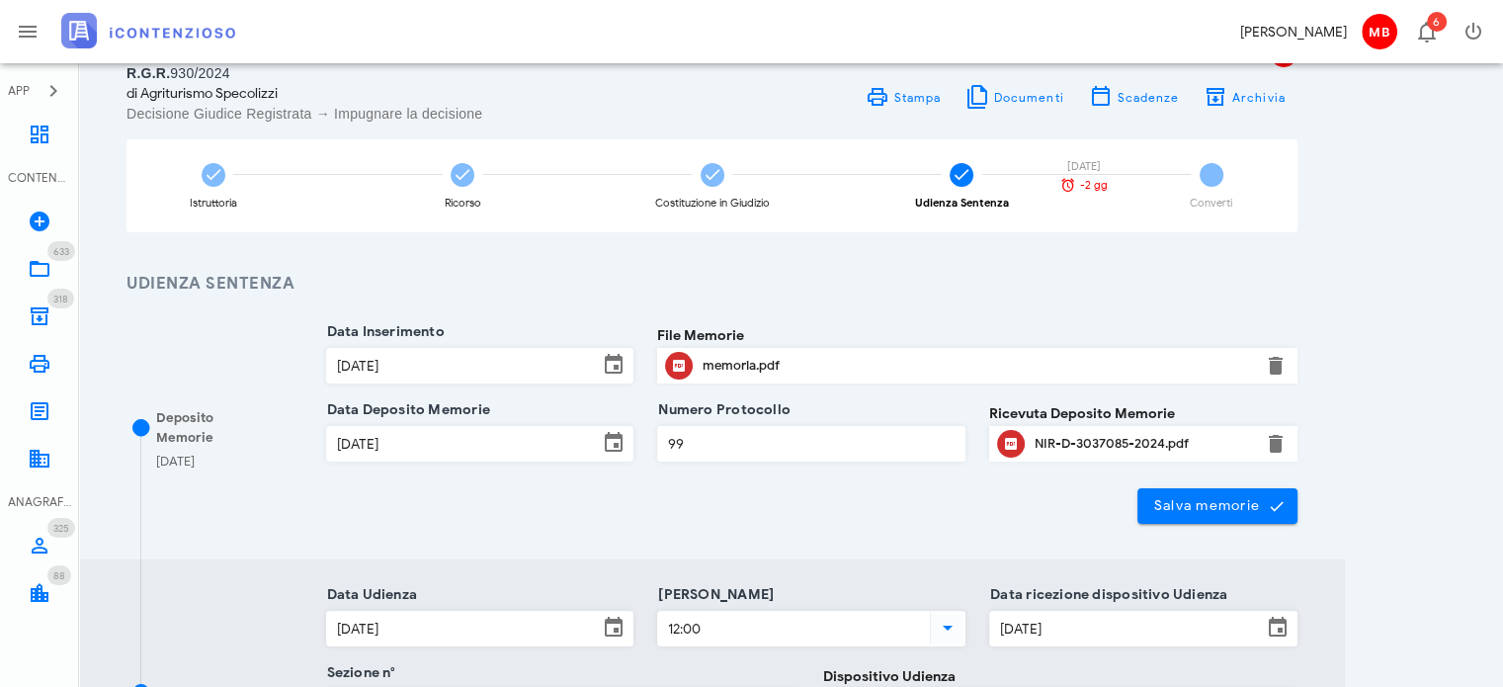
scroll to position [0, 0]
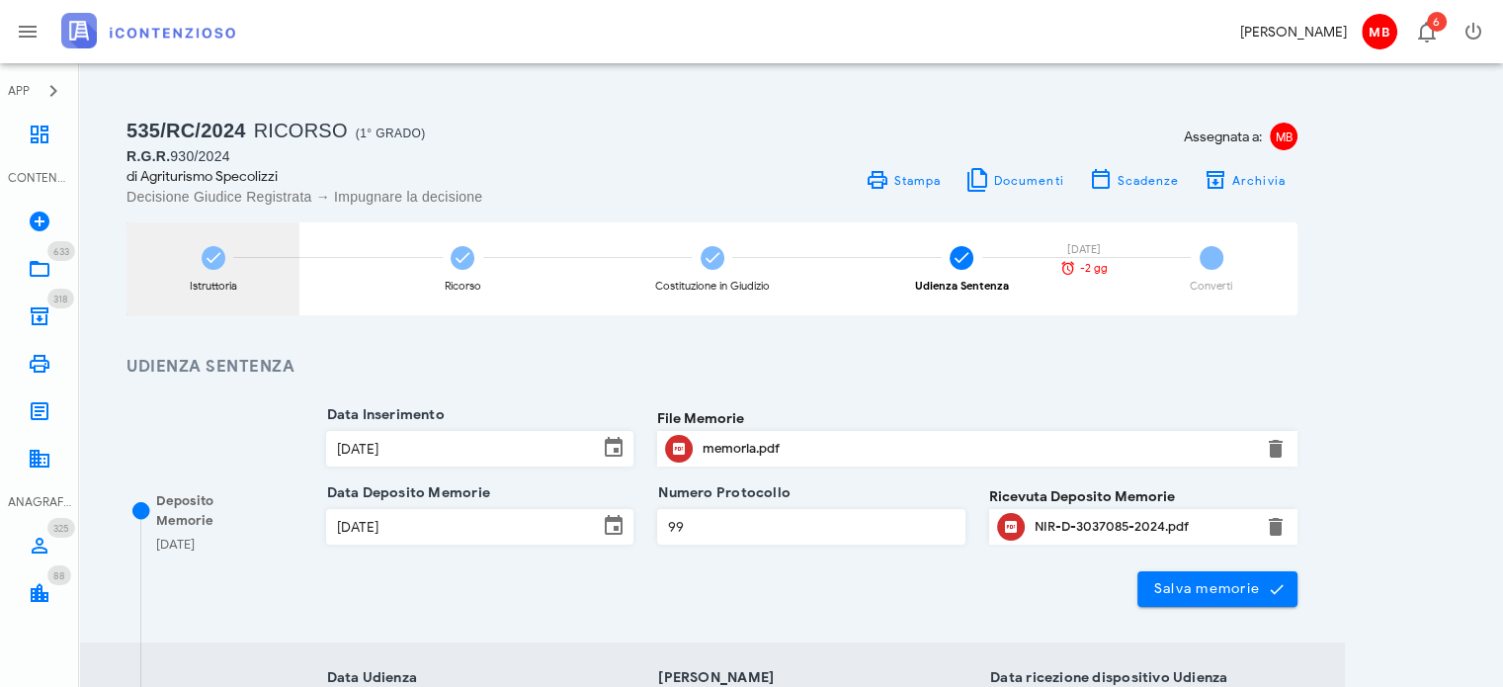
click at [233, 264] on div "Istruttoria" at bounding box center [213, 268] width 173 height 93
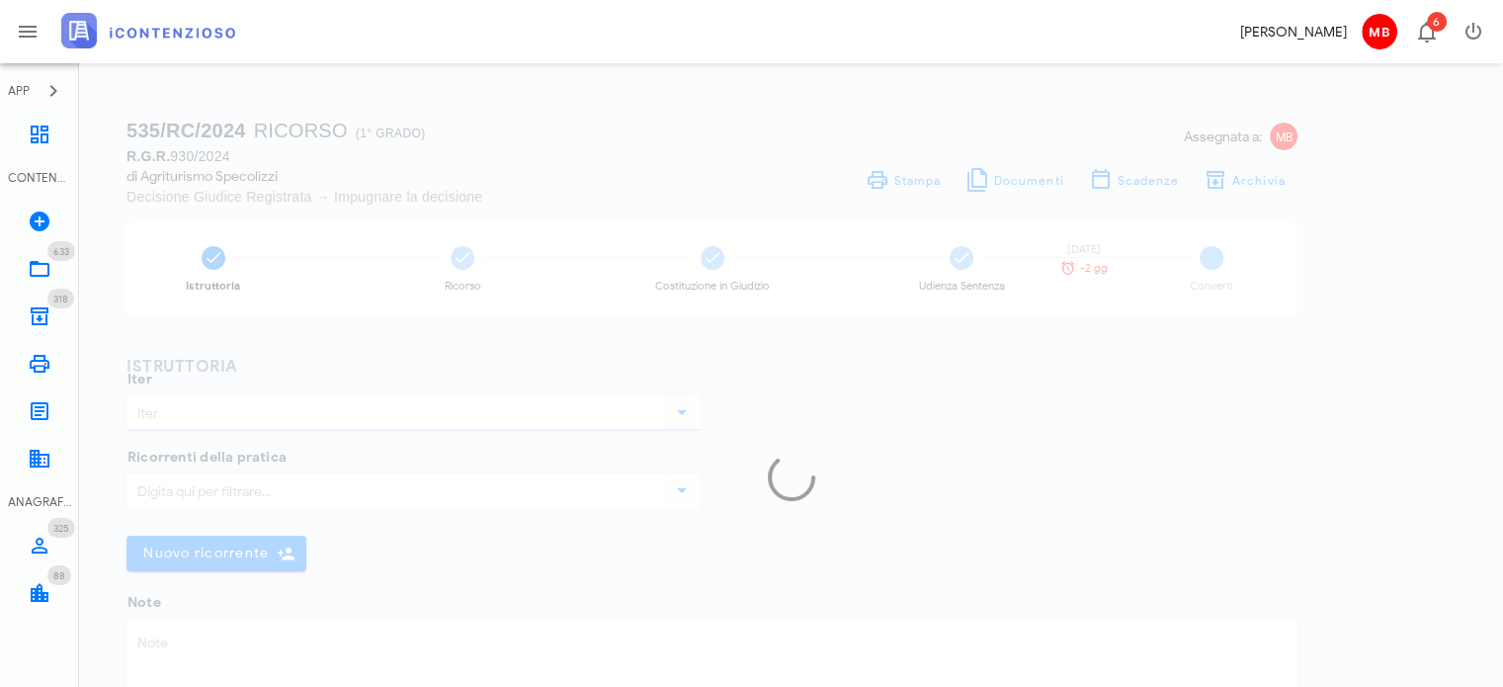
type input "Ricorso"
type textarea "accertamento comune salve tari 2018 n. 20166622948-0 not. [DATE]"
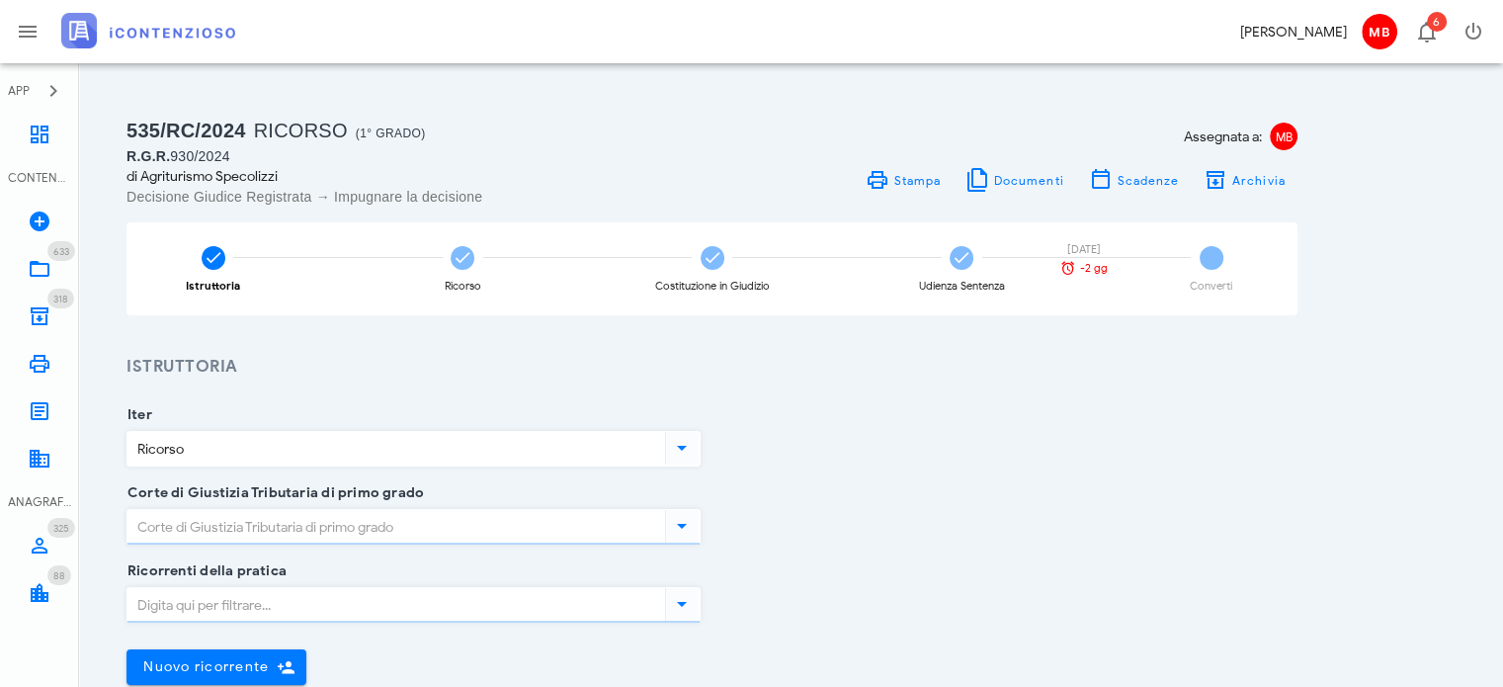
type input "[GEOGRAPHIC_DATA]"
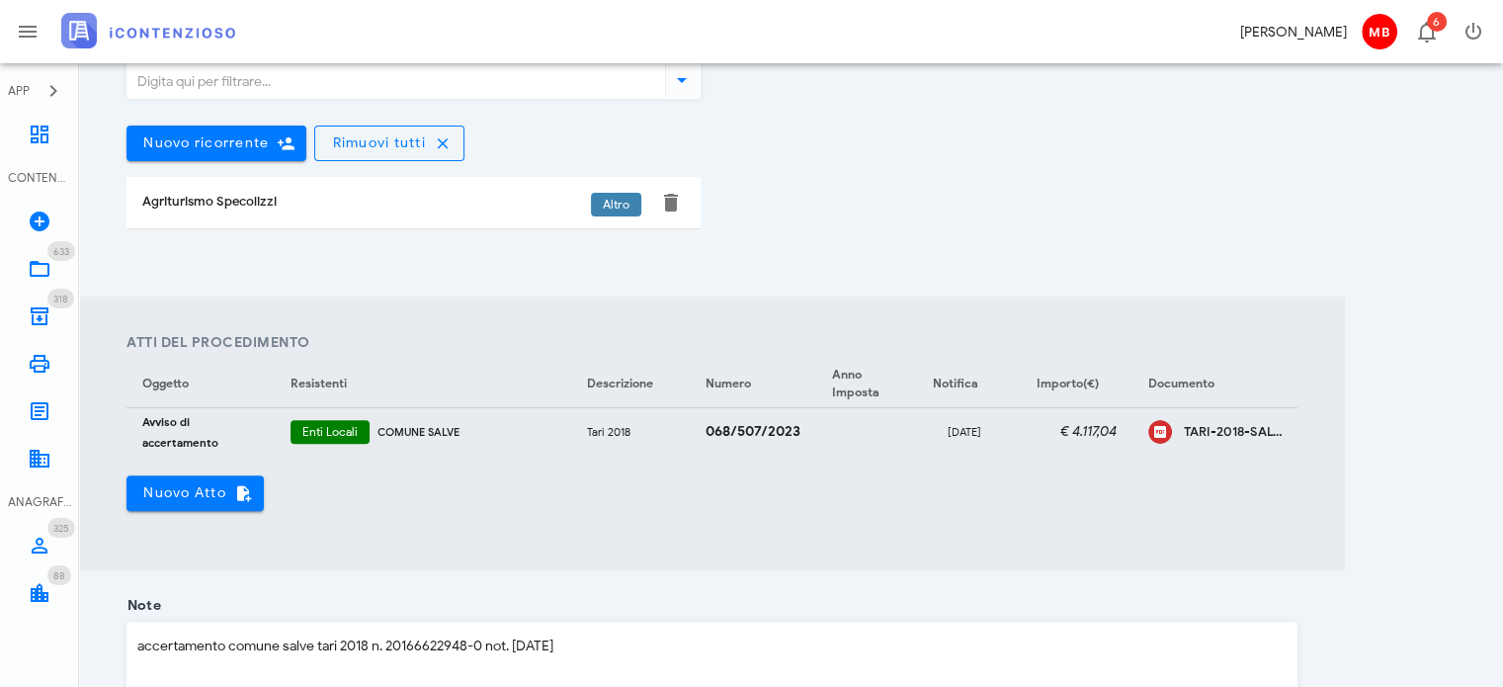
scroll to position [593, 0]
